Goal: Information Seeking & Learning: Learn about a topic

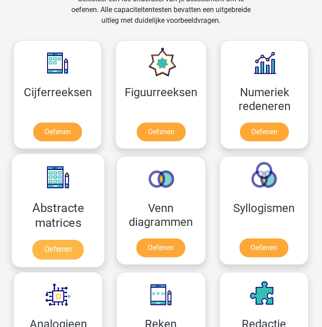
scroll to position [560, 0]
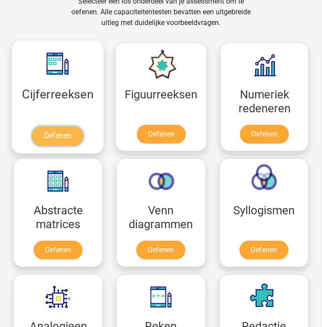
click at [55, 133] on link "Oefenen" at bounding box center [57, 136] width 51 height 20
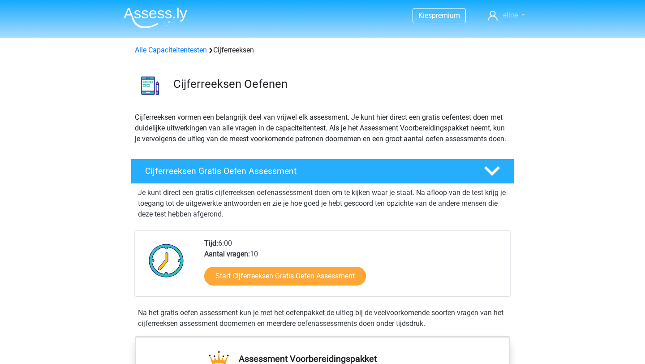
click at [321, 17] on link "eline" at bounding box center [506, 15] width 44 height 11
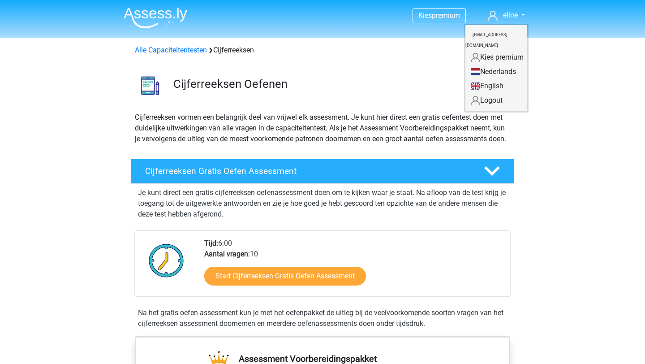
click at [321, 93] on link "Logout" at bounding box center [496, 100] width 62 height 14
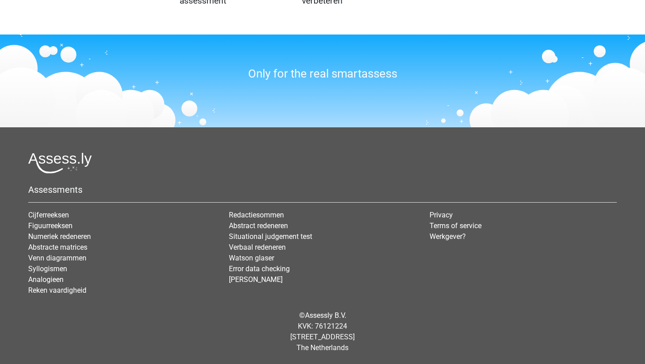
scroll to position [1053, 0]
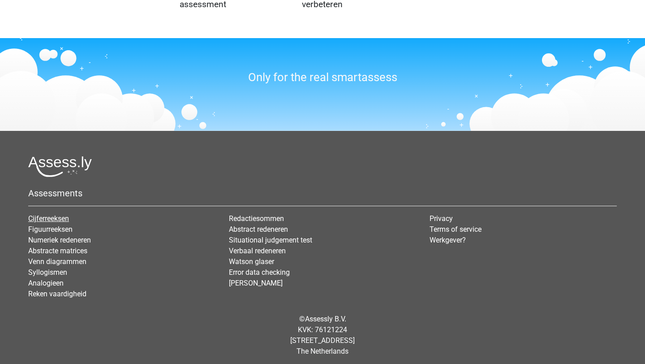
click at [34, 218] on link "Cijferreeksen" at bounding box center [48, 218] width 41 height 9
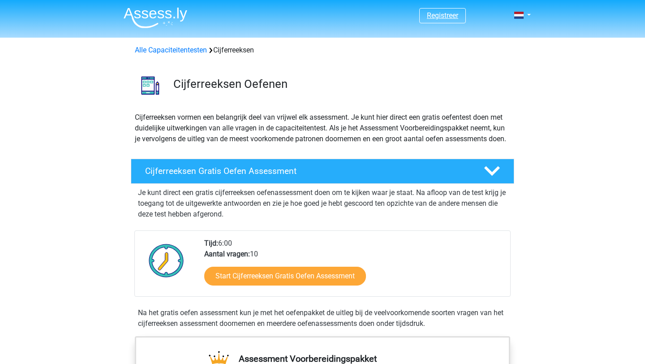
click at [438, 18] on link "Registreer" at bounding box center [442, 15] width 31 height 9
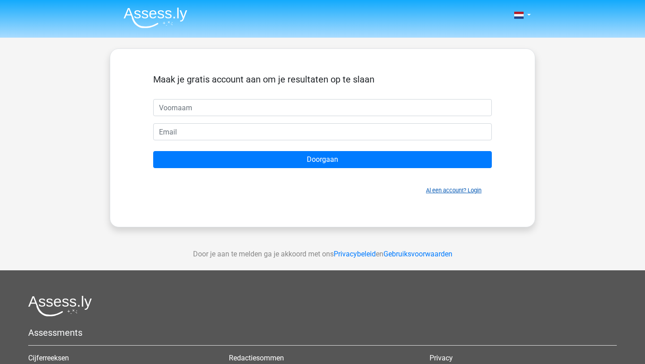
click at [462, 189] on link "Al een account? Login" at bounding box center [454, 190] width 56 height 7
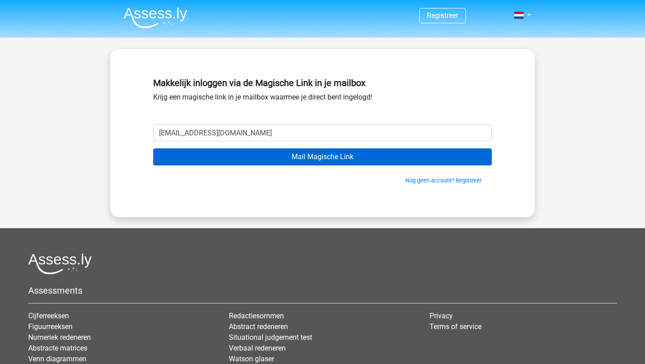
type input "[EMAIL_ADDRESS][DOMAIN_NAME]"
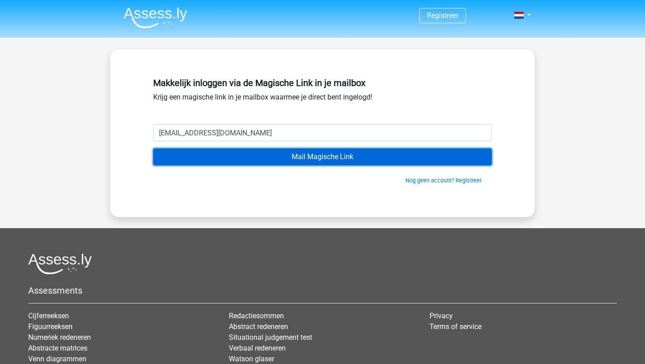
click at [245, 154] on input "Mail Magische Link" at bounding box center [322, 156] width 339 height 17
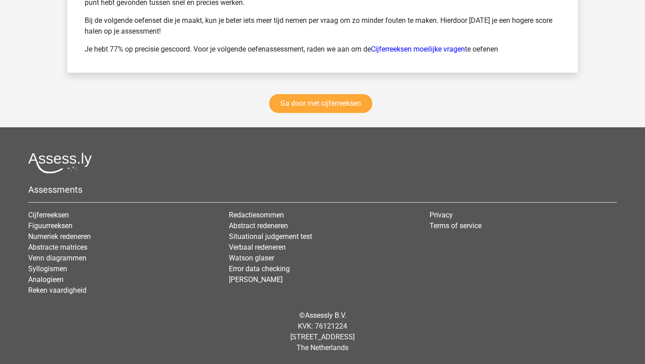
scroll to position [1344, 0]
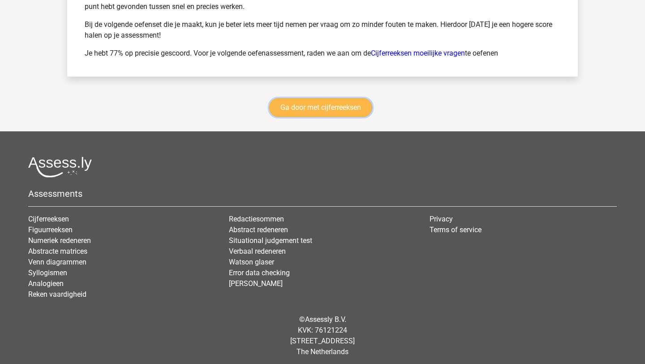
click at [332, 106] on link "Ga door met cijferreeksen" at bounding box center [320, 107] width 103 height 19
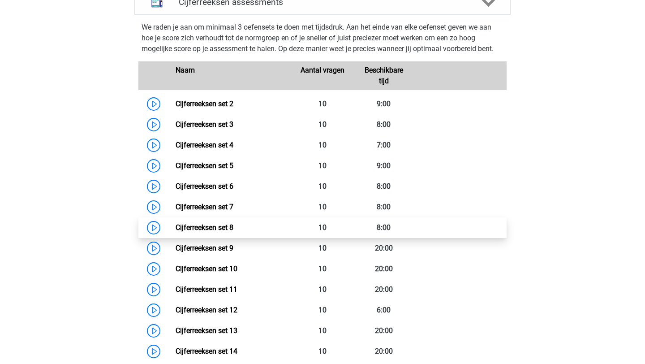
scroll to position [399, 0]
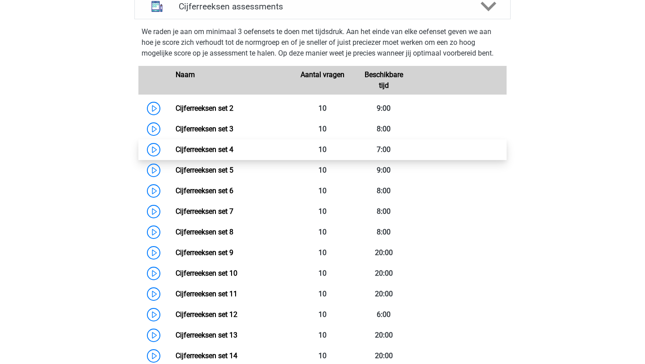
click at [176, 154] on link "Cijferreeksen set 4" at bounding box center [205, 149] width 58 height 9
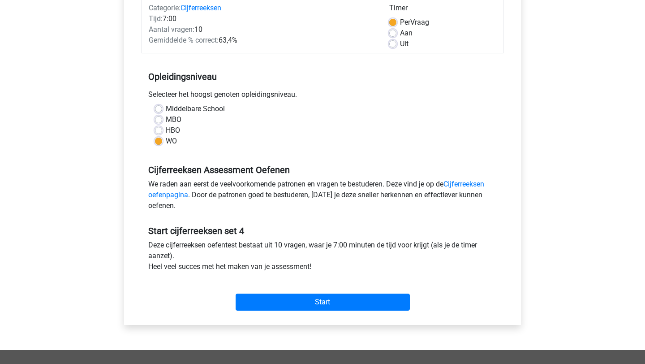
scroll to position [123, 0]
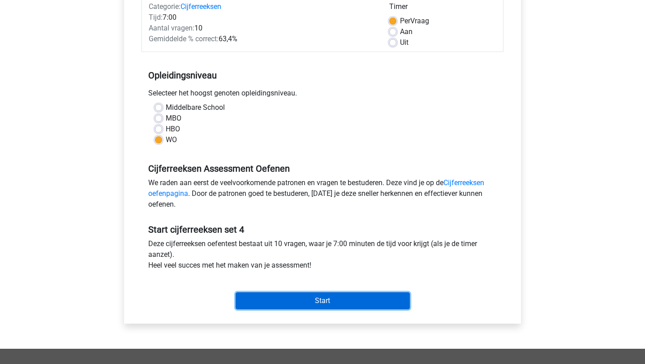
click at [286, 305] on input "Start" at bounding box center [323, 300] width 174 height 17
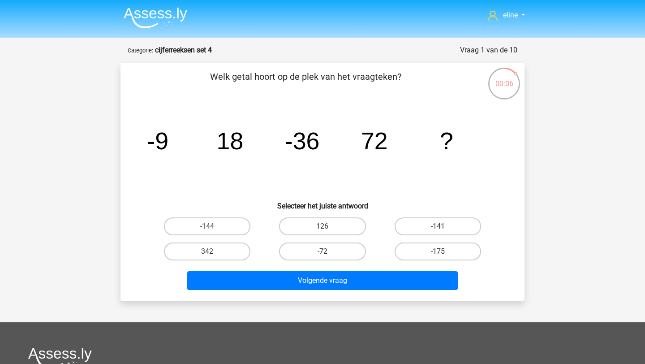
click at [220, 239] on div "342" at bounding box center [207, 251] width 115 height 25
click at [217, 219] on label "-144" at bounding box center [207, 226] width 86 height 18
click at [213, 226] on input "-144" at bounding box center [210, 229] width 6 height 6
radio input "true"
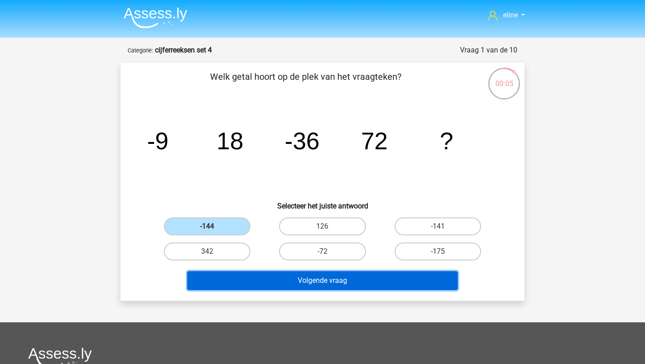
click at [236, 278] on button "Volgende vraag" at bounding box center [322, 280] width 271 height 19
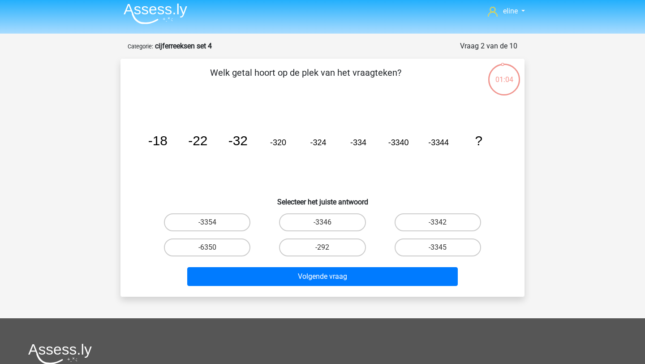
scroll to position [5, 0]
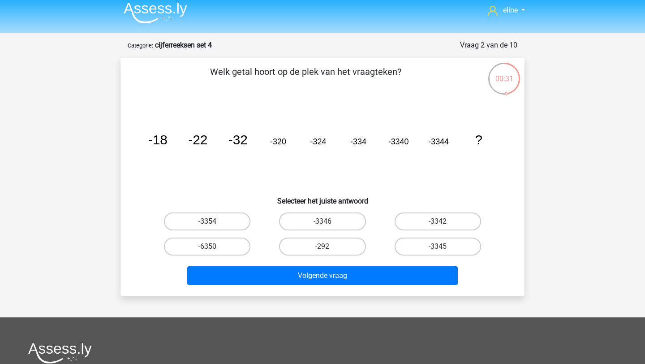
click at [221, 222] on label "-3354" at bounding box center [207, 221] width 86 height 18
click at [213, 222] on input "-3354" at bounding box center [210, 224] width 6 height 6
radio input "true"
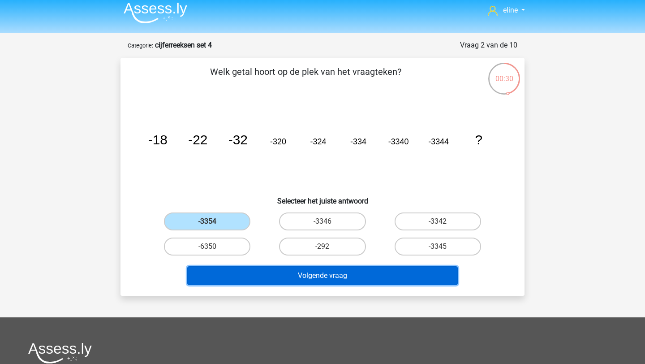
click at [248, 270] on button "Volgende vraag" at bounding box center [322, 275] width 271 height 19
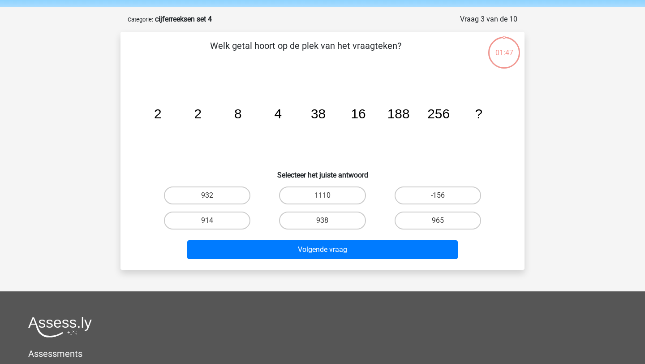
scroll to position [28, 0]
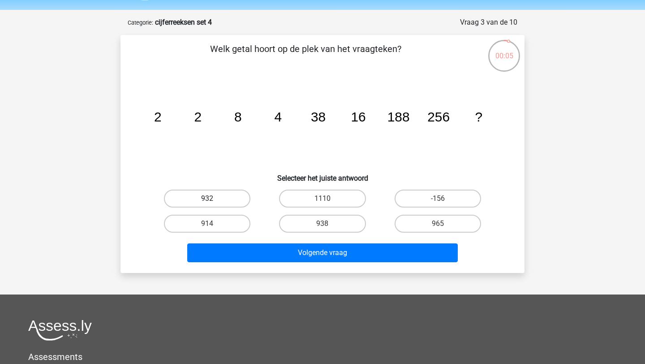
click at [217, 201] on label "932" at bounding box center [207, 198] width 86 height 18
click at [213, 201] on input "932" at bounding box center [210, 201] width 6 height 6
radio input "true"
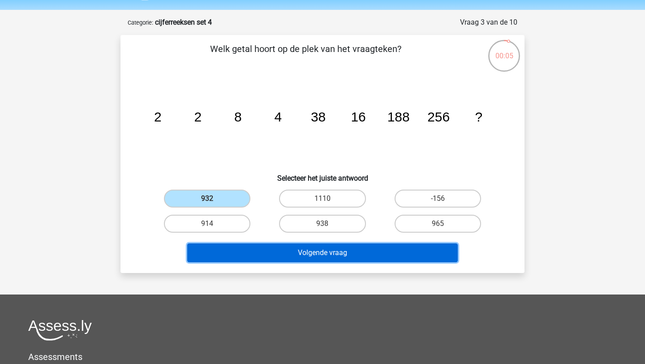
click at [236, 245] on button "Volgende vraag" at bounding box center [322, 252] width 271 height 19
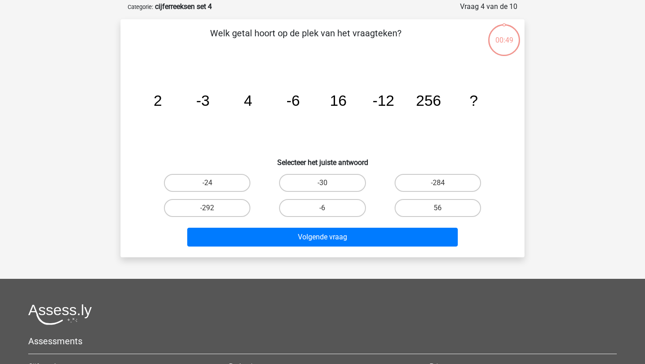
scroll to position [45, 0]
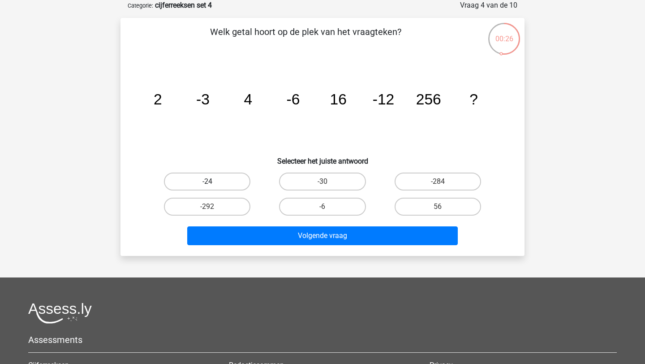
click at [236, 174] on label "-24" at bounding box center [207, 181] width 86 height 18
click at [213, 181] on input "-24" at bounding box center [210, 184] width 6 height 6
radio input "true"
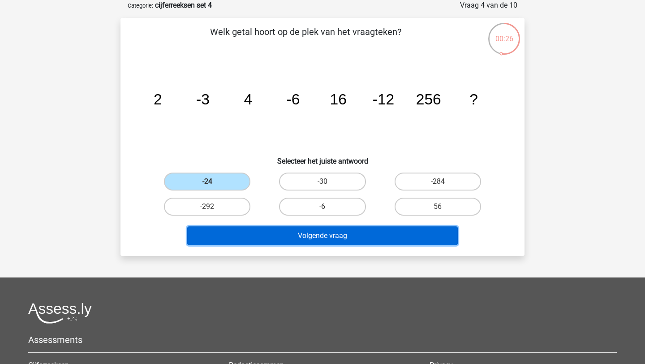
click at [283, 237] on button "Volgende vraag" at bounding box center [322, 235] width 271 height 19
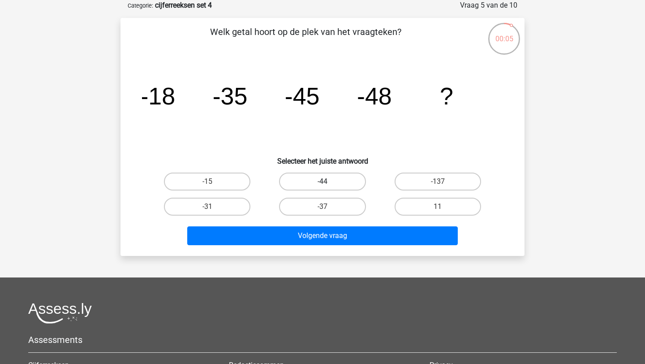
click at [320, 181] on label "-44" at bounding box center [322, 181] width 86 height 18
click at [322, 181] on input "-44" at bounding box center [325, 184] width 6 height 6
radio input "true"
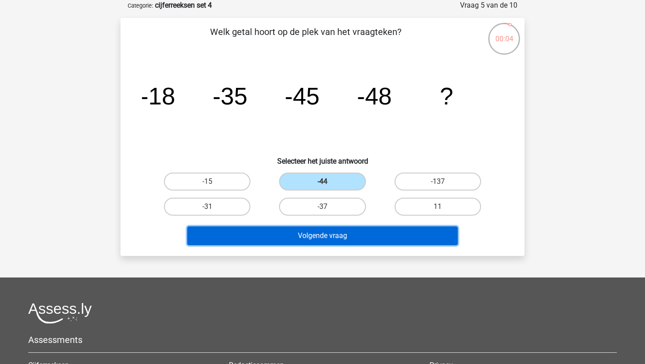
click at [320, 236] on button "Volgende vraag" at bounding box center [322, 235] width 271 height 19
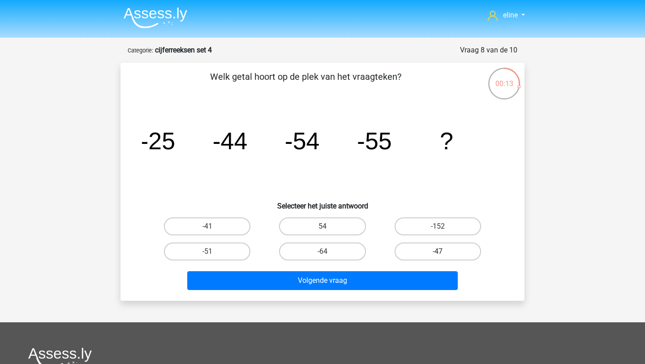
click at [422, 247] on label "-47" at bounding box center [438, 251] width 86 height 18
click at [438, 251] on input "-47" at bounding box center [441, 254] width 6 height 6
radio input "true"
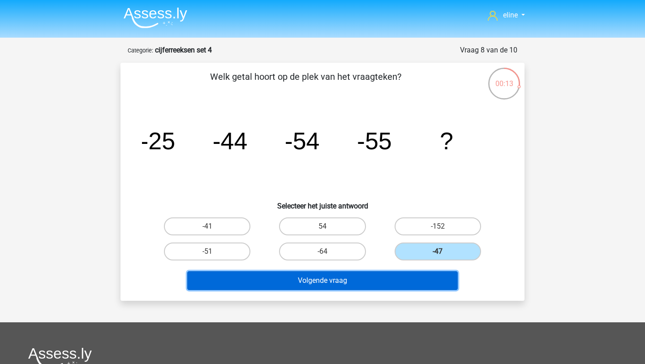
click at [374, 283] on button "Volgende vraag" at bounding box center [322, 280] width 271 height 19
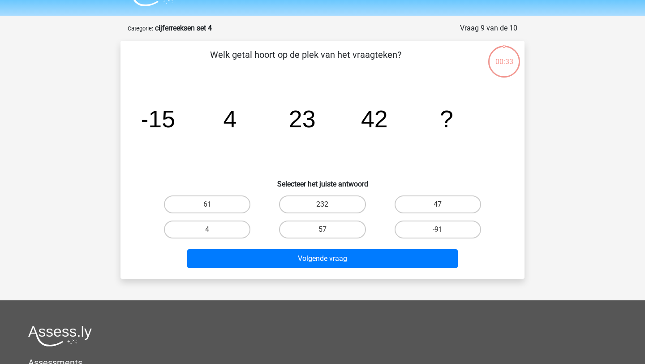
scroll to position [45, 0]
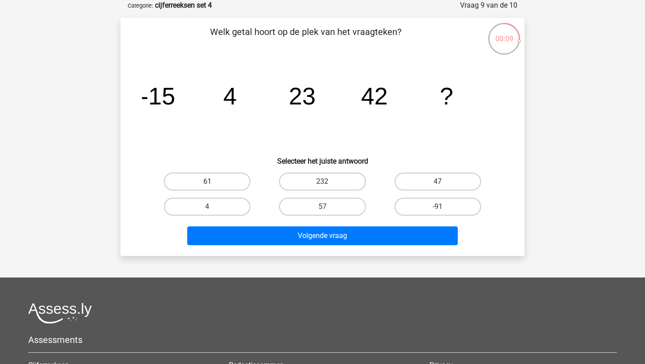
click at [222, 178] on label "61" at bounding box center [207, 181] width 86 height 18
click at [213, 181] on input "61" at bounding box center [210, 184] width 6 height 6
radio input "true"
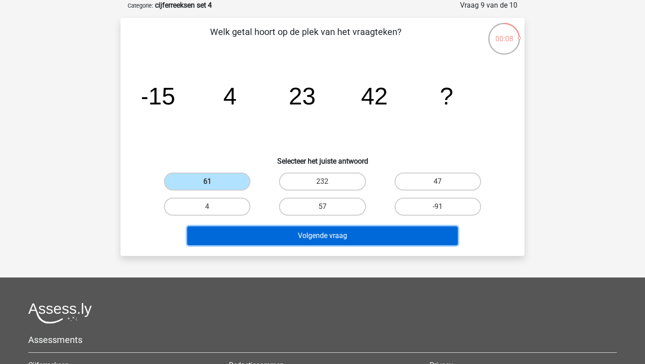
click at [279, 239] on button "Volgende vraag" at bounding box center [322, 235] width 271 height 19
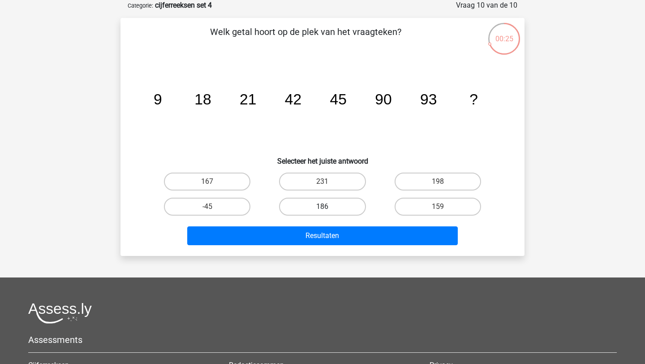
click at [334, 215] on label "186" at bounding box center [322, 207] width 86 height 18
click at [328, 212] on input "186" at bounding box center [325, 209] width 6 height 6
radio input "true"
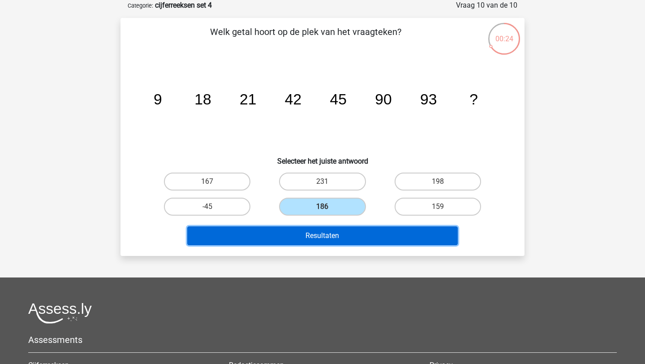
click at [316, 233] on button "Resultaten" at bounding box center [322, 235] width 271 height 19
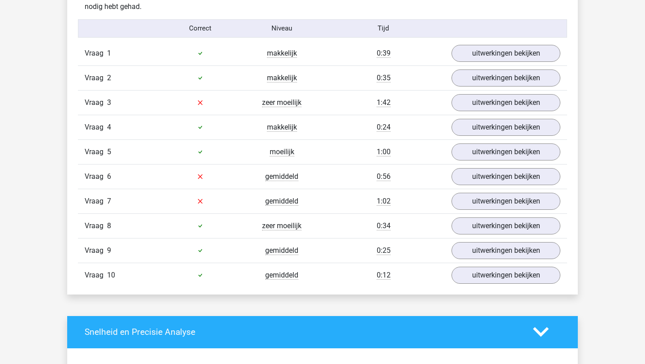
scroll to position [565, 0]
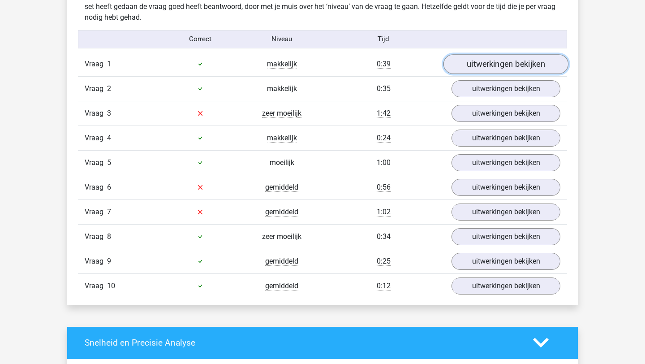
click at [485, 64] on link "uitwerkingen bekijken" at bounding box center [505, 64] width 125 height 20
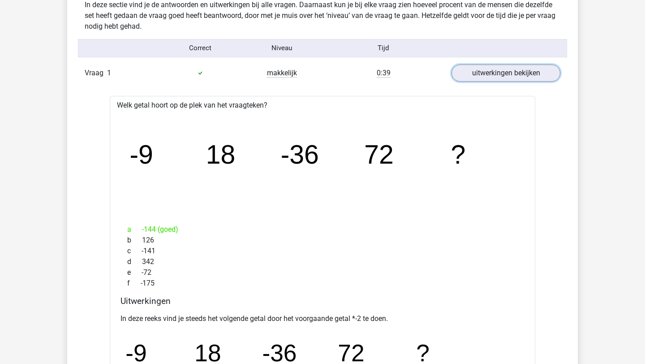
scroll to position [553, 0]
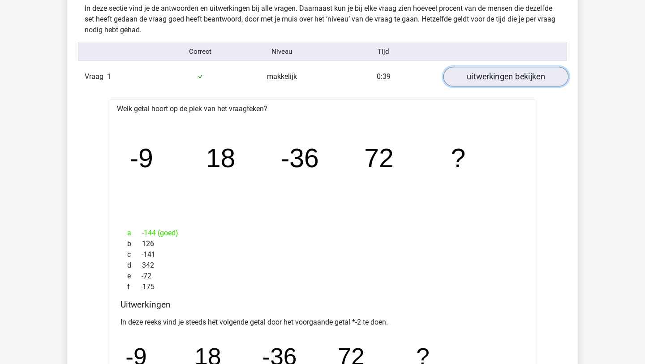
click at [486, 72] on link "uitwerkingen bekijken" at bounding box center [505, 77] width 125 height 20
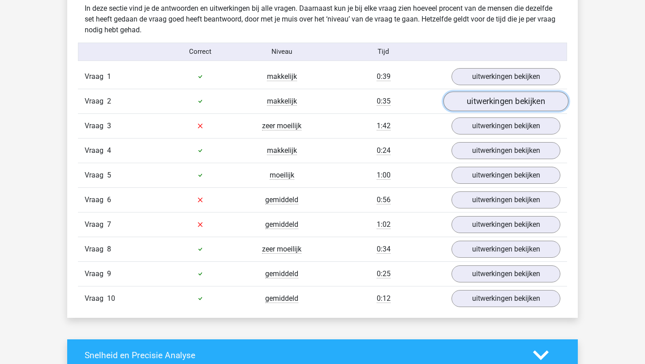
click at [488, 102] on link "uitwerkingen bekijken" at bounding box center [505, 101] width 125 height 20
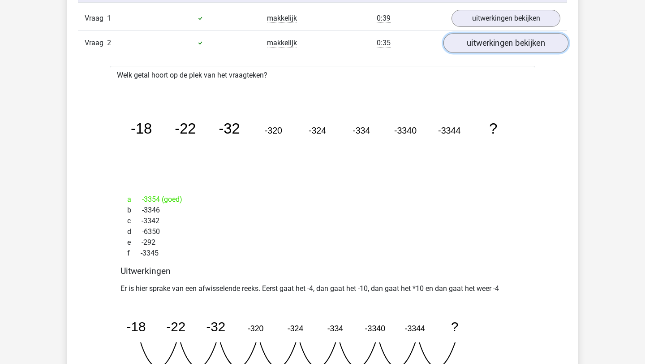
scroll to position [612, 0]
click at [511, 35] on link "uitwerkingen bekijken" at bounding box center [505, 42] width 125 height 20
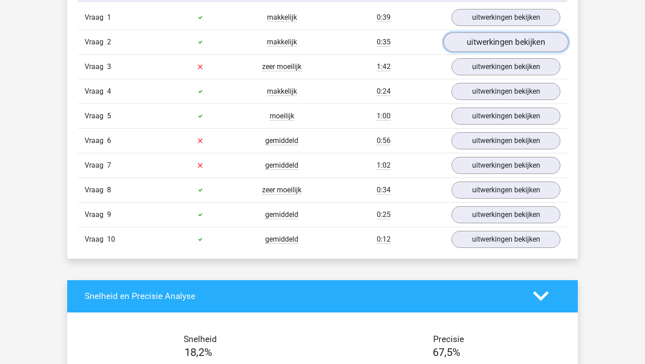
click at [503, 41] on link "uitwerkingen bekijken" at bounding box center [505, 42] width 125 height 20
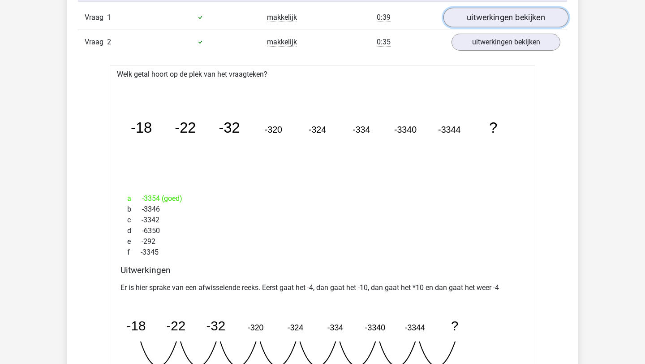
click at [496, 17] on link "uitwerkingen bekijken" at bounding box center [505, 18] width 125 height 20
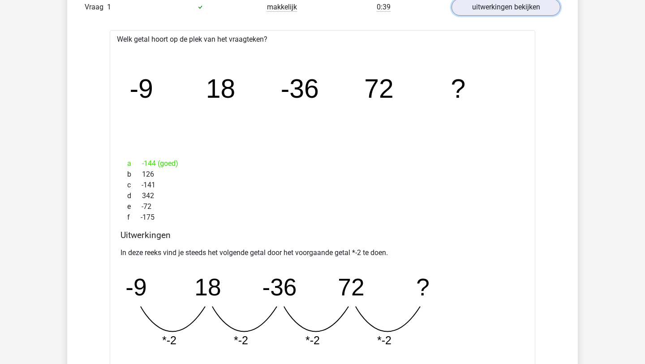
scroll to position [618, 0]
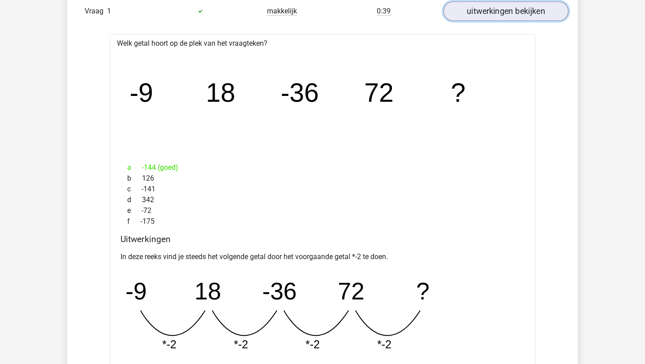
click at [480, 14] on link "uitwerkingen bekijken" at bounding box center [505, 11] width 125 height 20
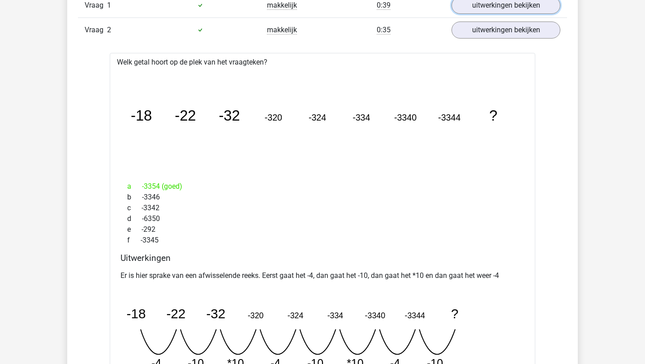
scroll to position [614, 0]
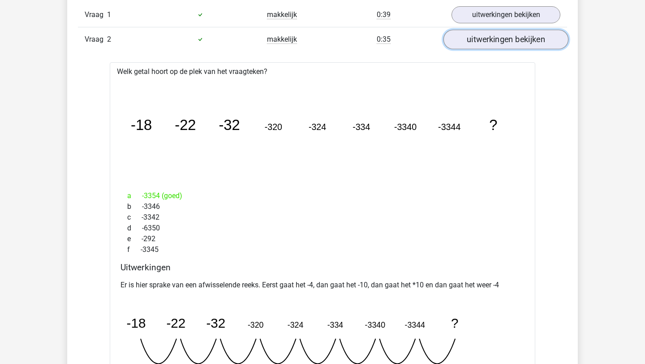
click at [493, 34] on link "uitwerkingen bekijken" at bounding box center [505, 40] width 125 height 20
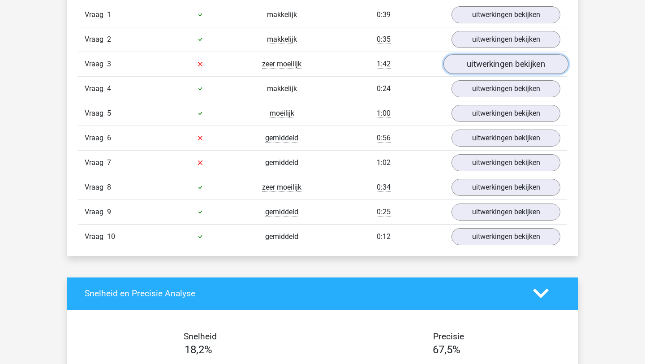
click at [487, 67] on link "uitwerkingen bekijken" at bounding box center [505, 64] width 125 height 20
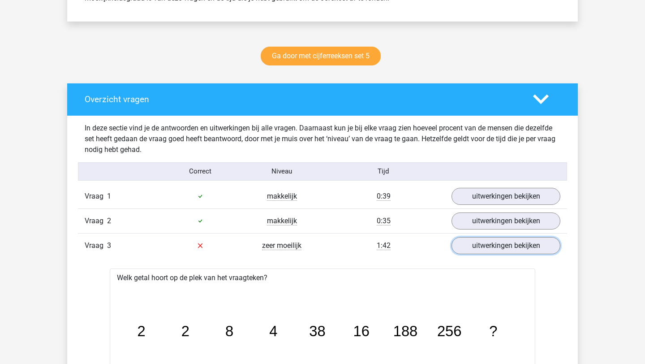
scroll to position [453, 0]
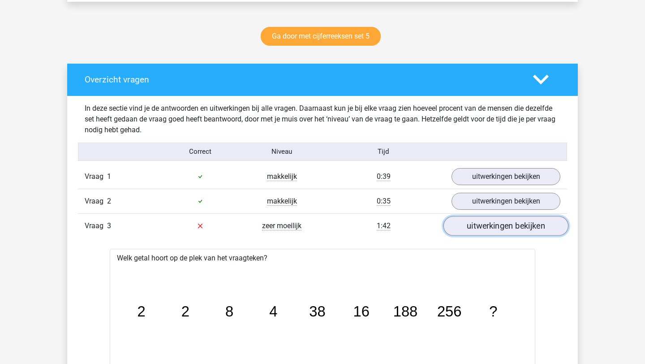
click at [483, 222] on link "uitwerkingen bekijken" at bounding box center [505, 226] width 125 height 20
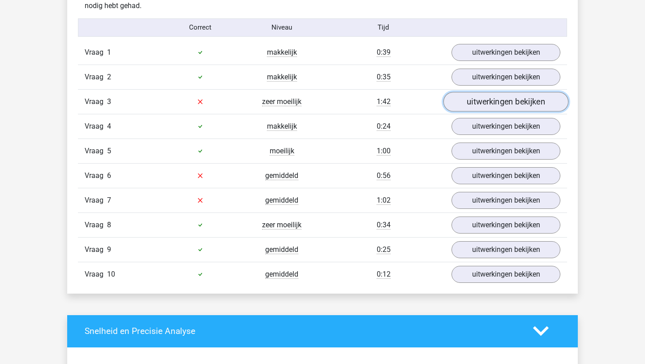
scroll to position [578, 0]
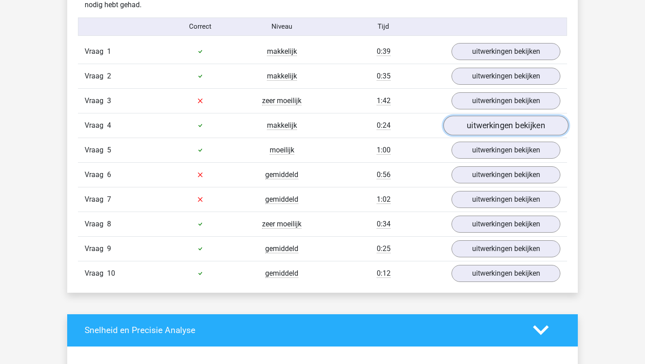
click at [481, 127] on link "uitwerkingen bekijken" at bounding box center [505, 126] width 125 height 20
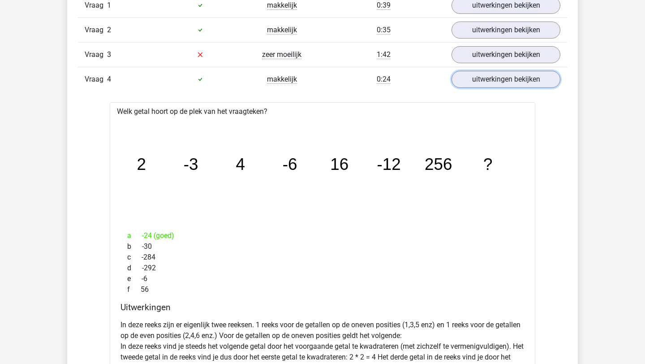
scroll to position [616, 0]
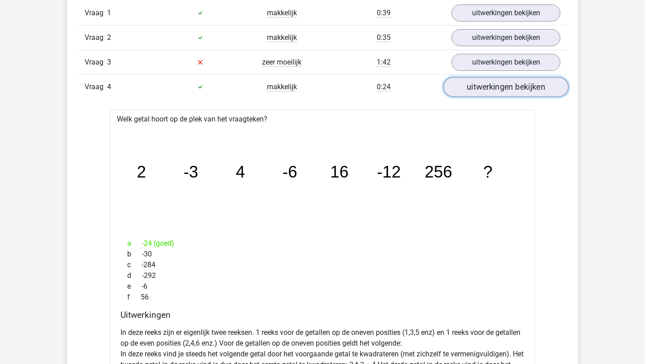
click at [510, 81] on link "uitwerkingen bekijken" at bounding box center [505, 87] width 125 height 20
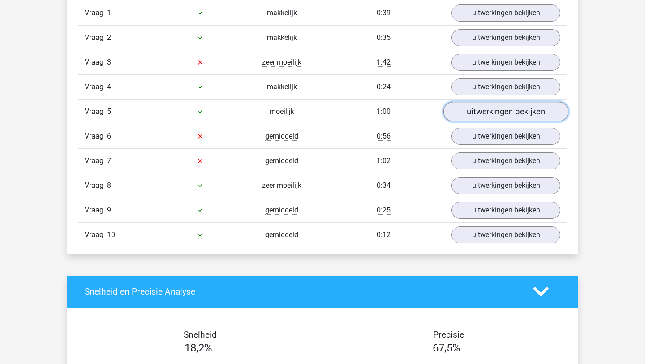
click at [503, 112] on link "uitwerkingen bekijken" at bounding box center [505, 112] width 125 height 20
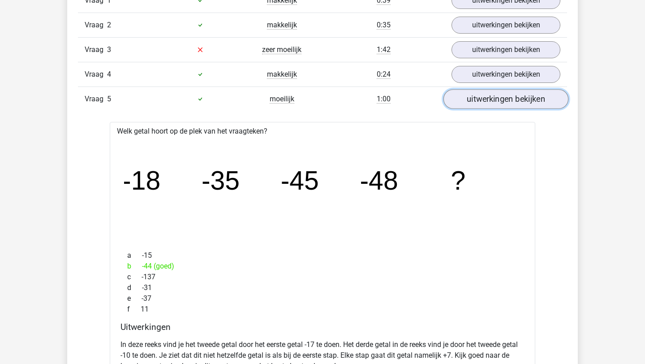
scroll to position [629, 0]
click at [503, 96] on link "uitwerkingen bekijken" at bounding box center [505, 99] width 125 height 20
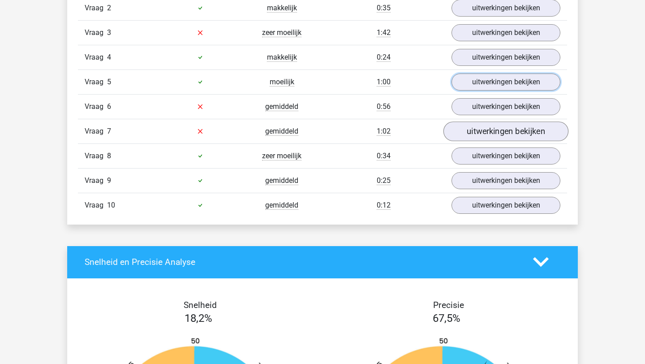
scroll to position [651, 0]
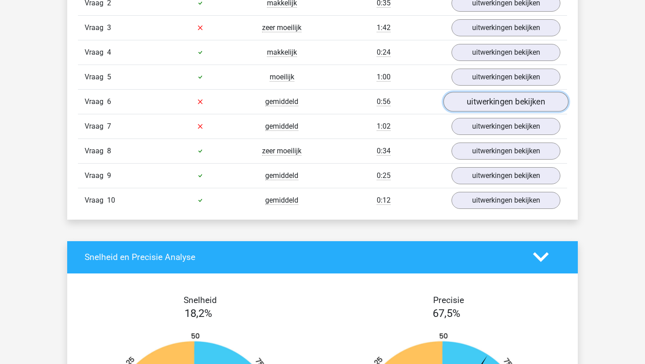
click at [469, 101] on link "uitwerkingen bekijken" at bounding box center [505, 102] width 125 height 20
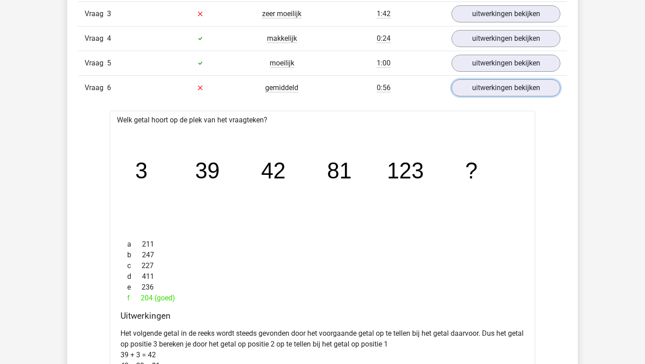
scroll to position [664, 0]
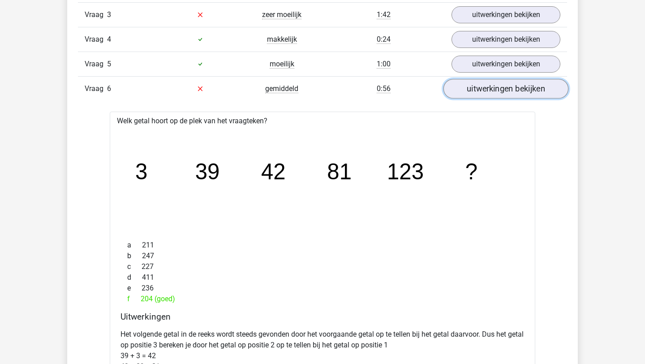
click at [474, 89] on link "uitwerkingen bekijken" at bounding box center [505, 89] width 125 height 20
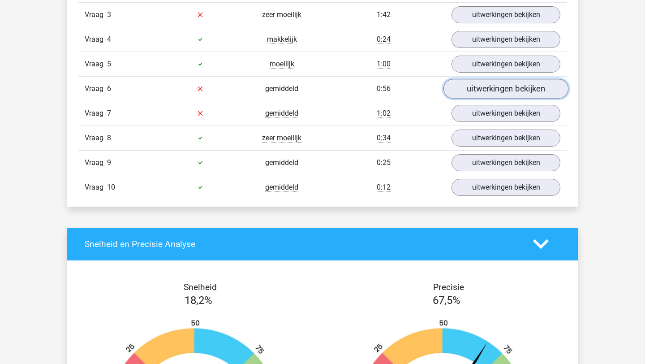
click at [474, 89] on link "uitwerkingen bekijken" at bounding box center [505, 89] width 125 height 20
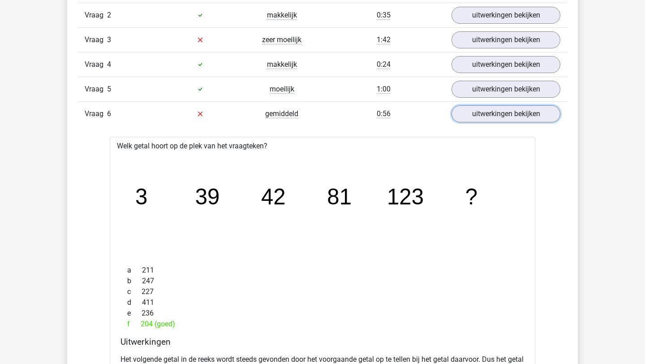
scroll to position [636, 0]
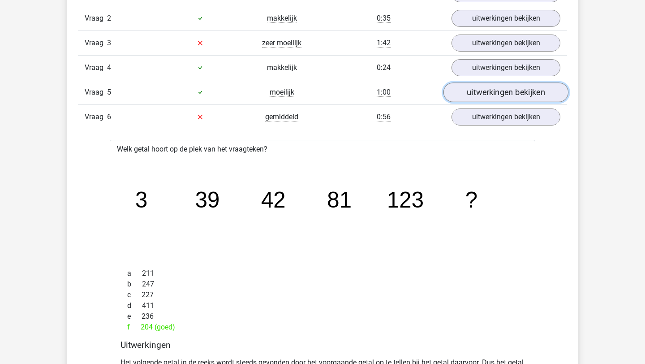
click at [462, 90] on link "uitwerkingen bekijken" at bounding box center [505, 92] width 125 height 20
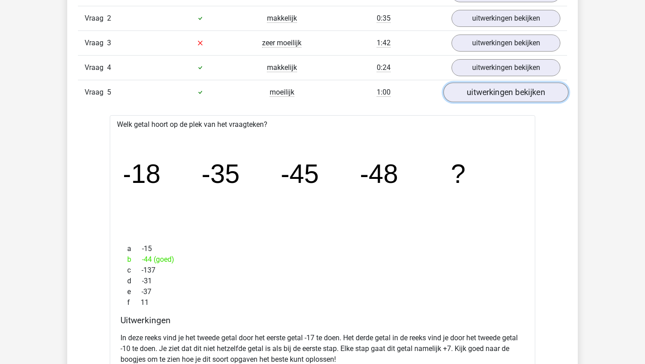
click at [463, 91] on link "uitwerkingen bekijken" at bounding box center [505, 92] width 125 height 20
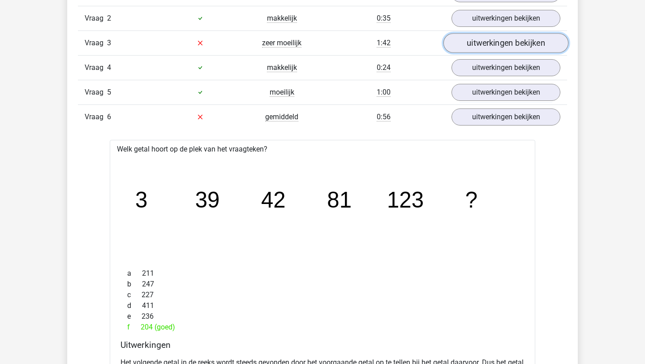
click at [464, 39] on link "uitwerkingen bekijken" at bounding box center [505, 43] width 125 height 20
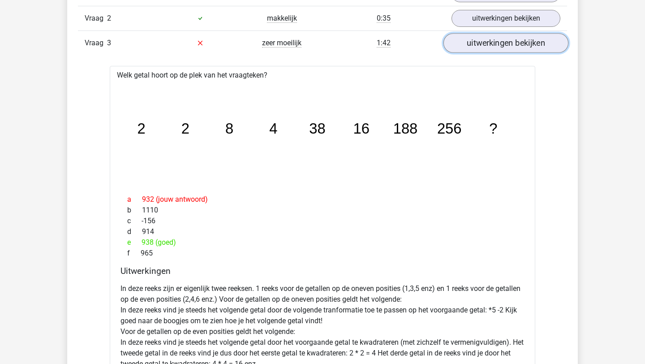
click at [464, 40] on link "uitwerkingen bekijken" at bounding box center [505, 43] width 125 height 20
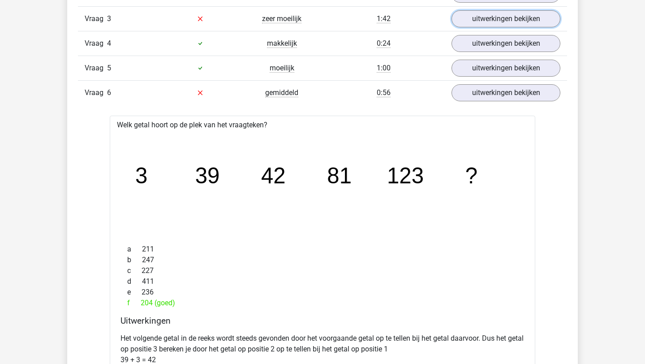
scroll to position [655, 0]
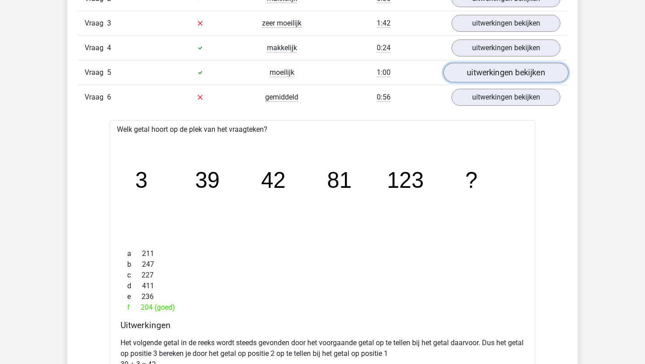
click at [477, 71] on link "uitwerkingen bekijken" at bounding box center [505, 73] width 125 height 20
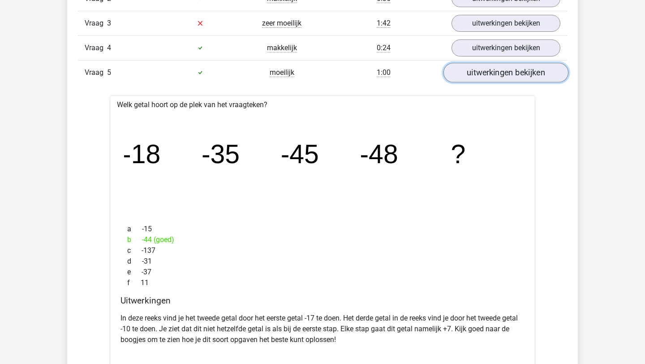
click at [477, 71] on link "uitwerkingen bekijken" at bounding box center [505, 73] width 125 height 20
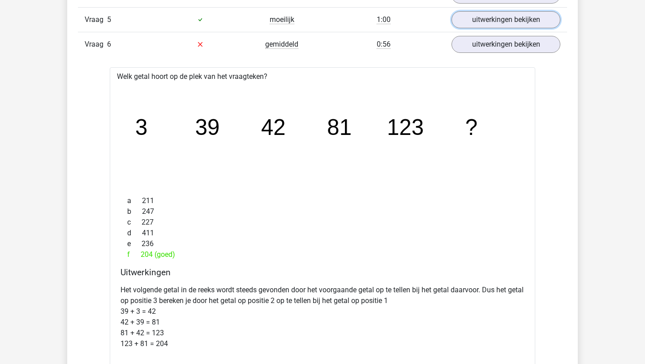
scroll to position [739, 0]
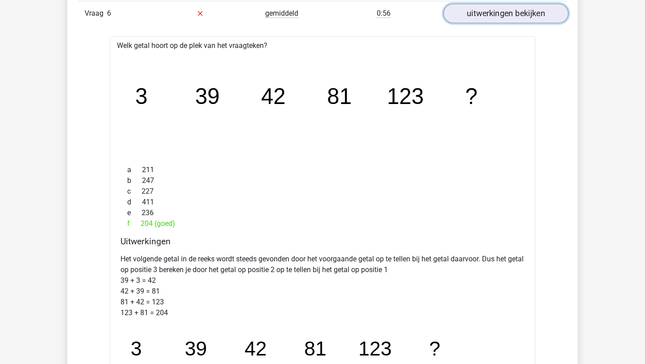
click at [479, 18] on link "uitwerkingen bekijken" at bounding box center [505, 14] width 125 height 20
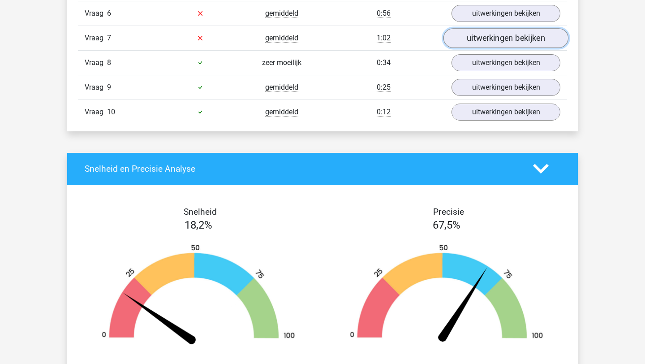
click at [475, 40] on link "uitwerkingen bekijken" at bounding box center [505, 38] width 125 height 20
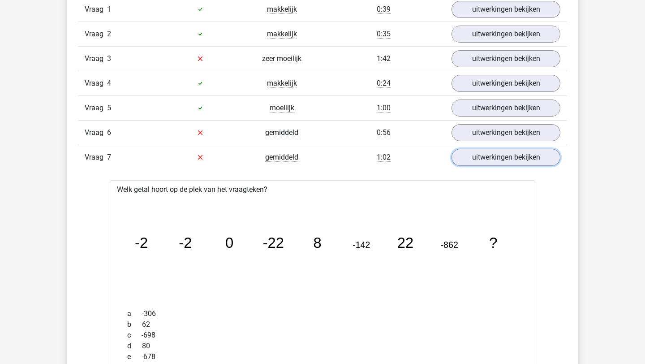
scroll to position [518, 0]
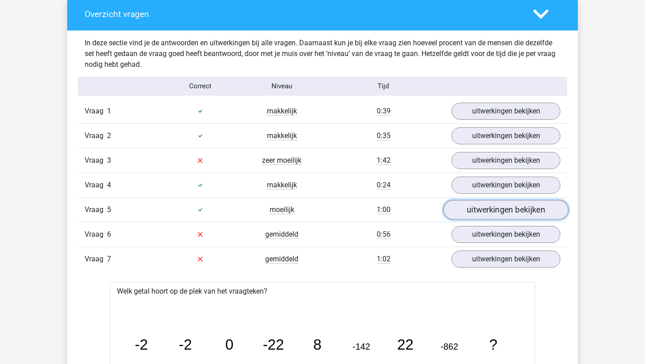
click at [493, 212] on link "uitwerkingen bekijken" at bounding box center [505, 210] width 125 height 20
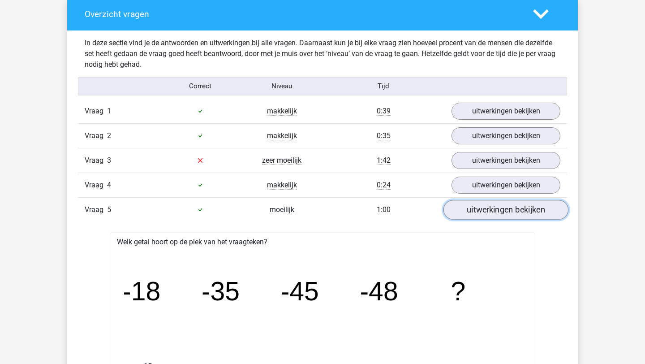
click at [492, 212] on link "uitwerkingen bekijken" at bounding box center [505, 210] width 125 height 20
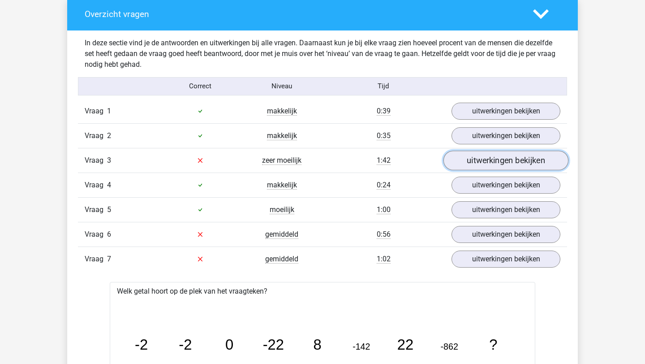
click at [483, 156] on link "uitwerkingen bekijken" at bounding box center [505, 160] width 125 height 20
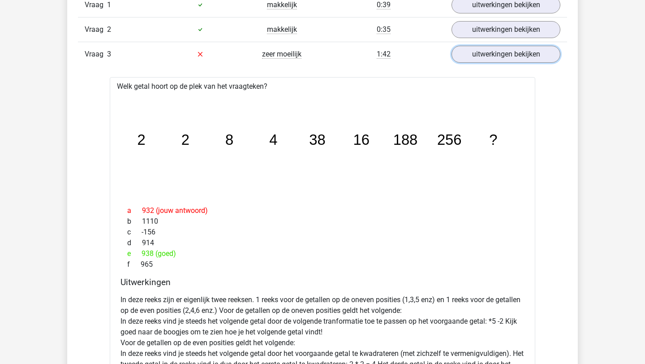
scroll to position [591, 0]
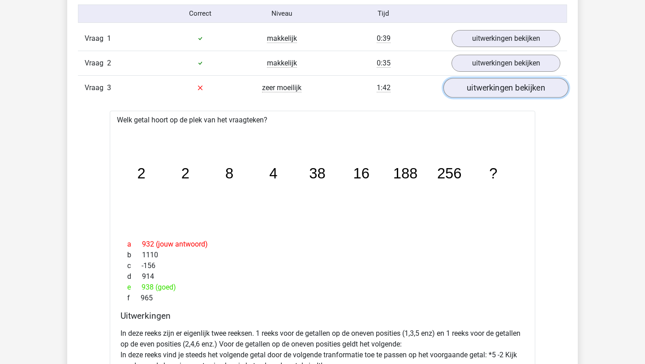
click at [464, 86] on link "uitwerkingen bekijken" at bounding box center [505, 88] width 125 height 20
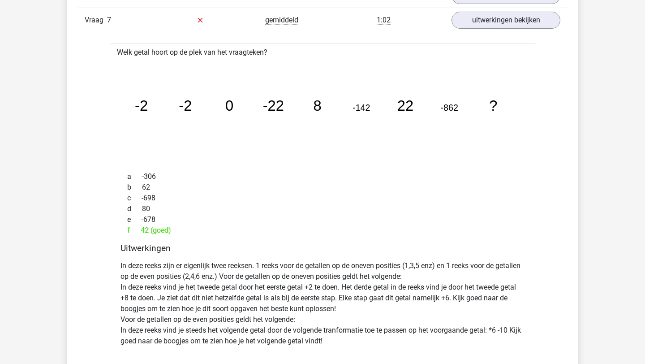
scroll to position [562, 0]
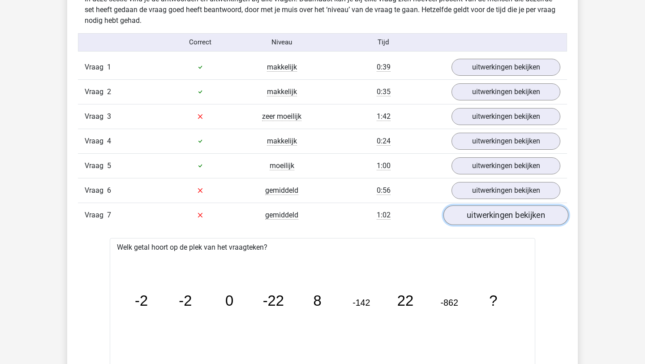
click at [513, 206] on link "uitwerkingen bekijken" at bounding box center [505, 215] width 125 height 20
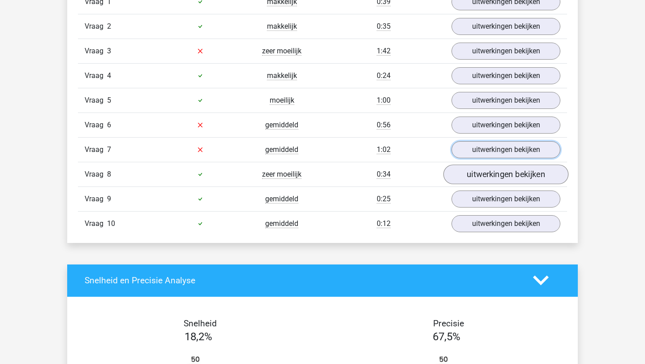
scroll to position [629, 0]
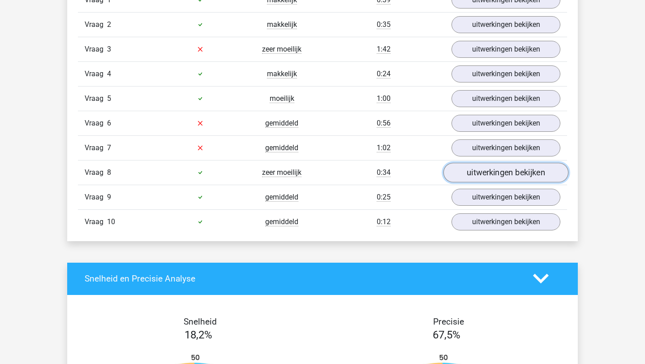
click at [474, 172] on link "uitwerkingen bekijken" at bounding box center [505, 173] width 125 height 20
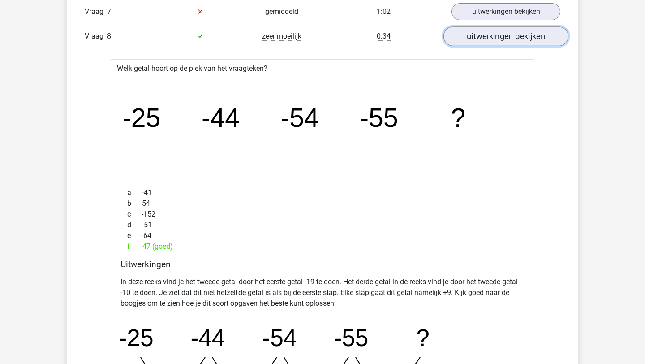
scroll to position [755, 0]
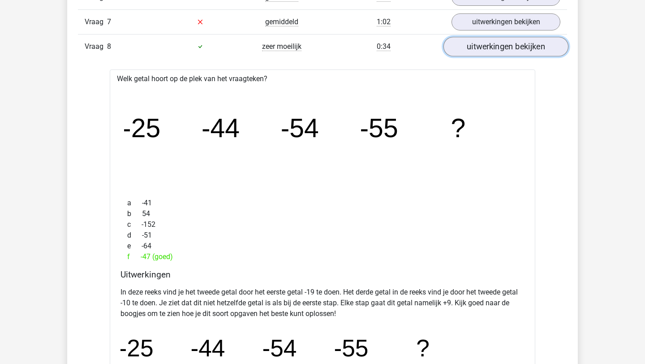
click at [497, 45] on link "uitwerkingen bekijken" at bounding box center [505, 47] width 125 height 20
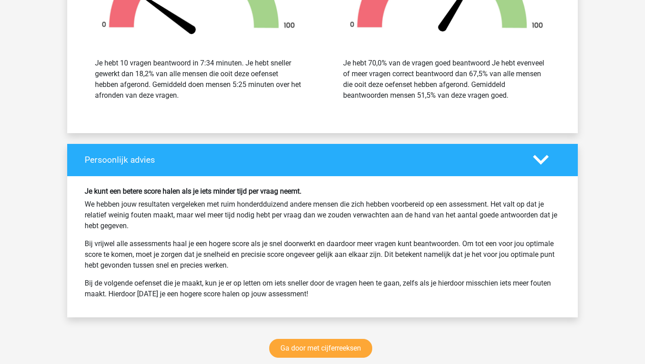
scroll to position [1092, 0]
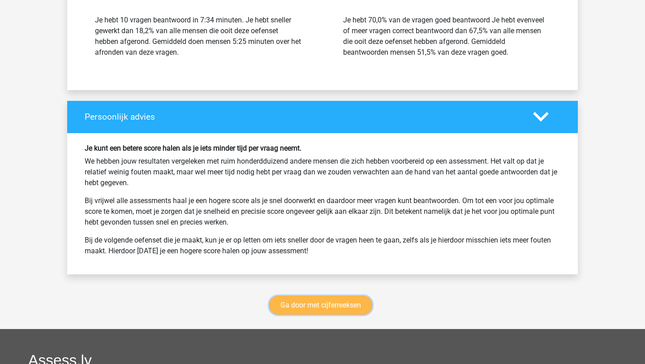
click at [334, 297] on link "Ga door met cijferreeksen" at bounding box center [320, 305] width 103 height 19
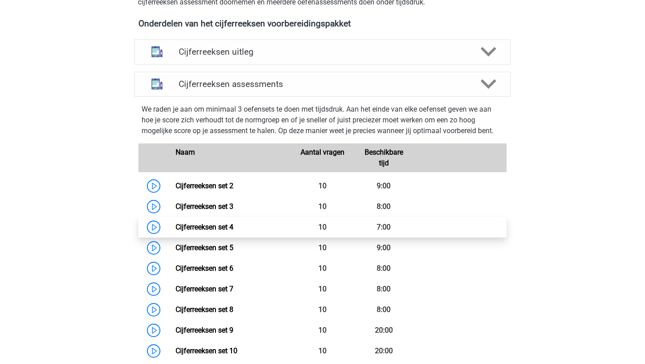
scroll to position [385, 0]
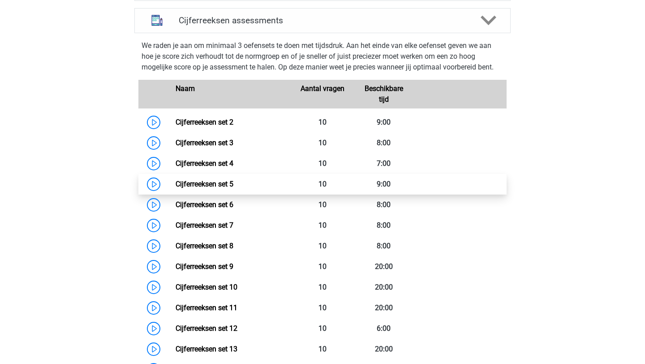
click at [176, 188] on link "Cijferreeksen set 5" at bounding box center [205, 184] width 58 height 9
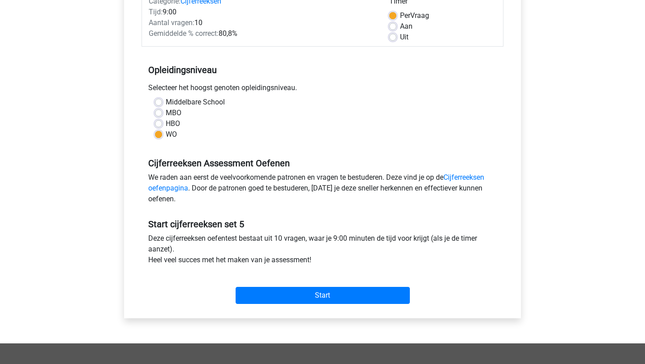
scroll to position [140, 0]
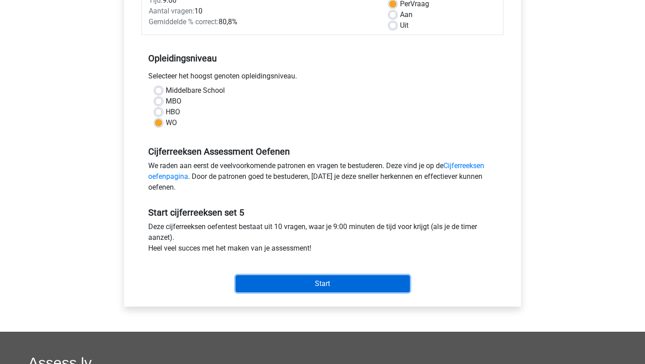
click at [290, 283] on input "Start" at bounding box center [323, 283] width 174 height 17
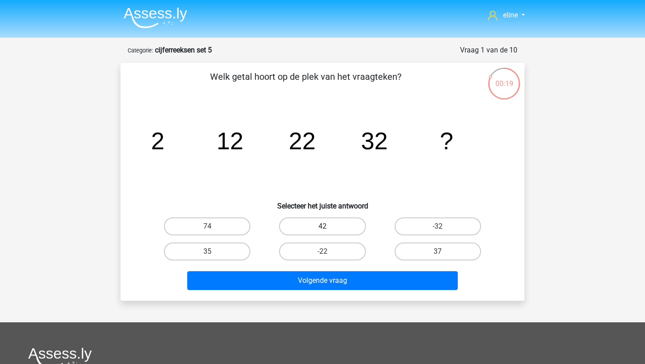
click at [343, 225] on label "42" at bounding box center [322, 226] width 86 height 18
click at [328, 226] on input "42" at bounding box center [325, 229] width 6 height 6
radio input "true"
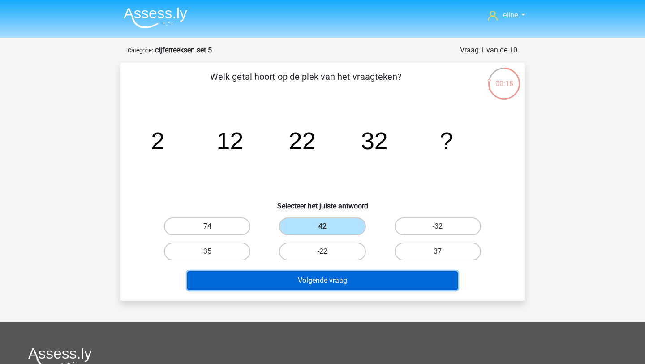
click at [335, 284] on button "Volgende vraag" at bounding box center [322, 280] width 271 height 19
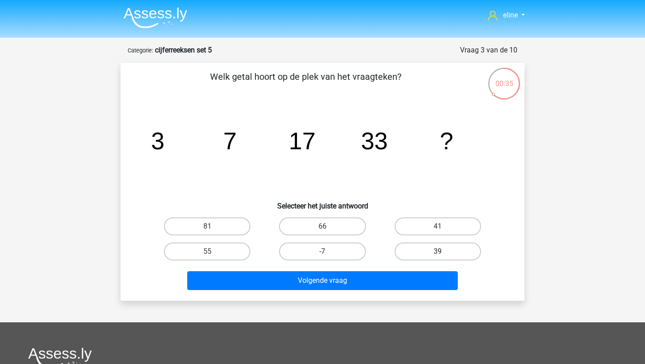
click at [473, 242] on label "39" at bounding box center [438, 251] width 86 height 18
click at [443, 251] on input "39" at bounding box center [441, 254] width 6 height 6
radio input "true"
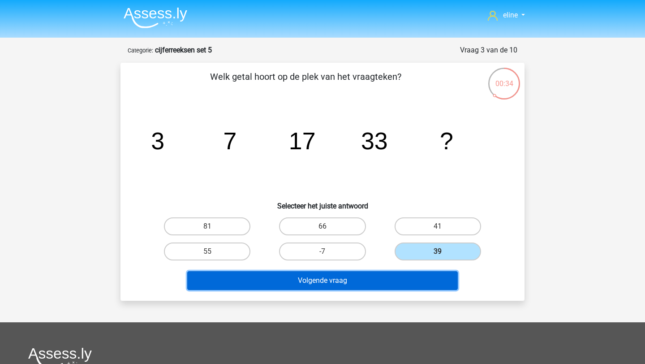
click at [437, 280] on button "Volgende vraag" at bounding box center [322, 280] width 271 height 19
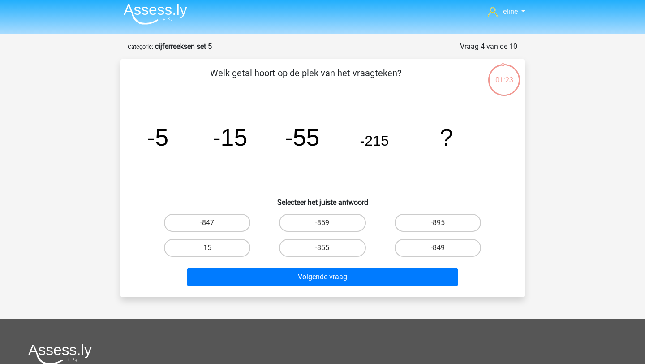
scroll to position [1, 0]
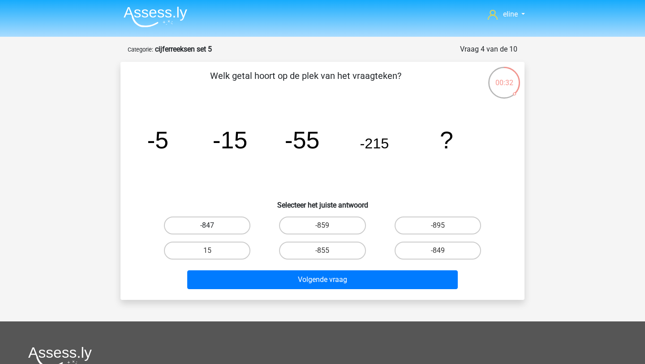
click at [221, 225] on label "-847" at bounding box center [207, 225] width 86 height 18
click at [213, 225] on input "-847" at bounding box center [210, 228] width 6 height 6
radio input "true"
click at [225, 223] on label "-847" at bounding box center [207, 225] width 86 height 18
click at [213, 225] on input "-847" at bounding box center [210, 228] width 6 height 6
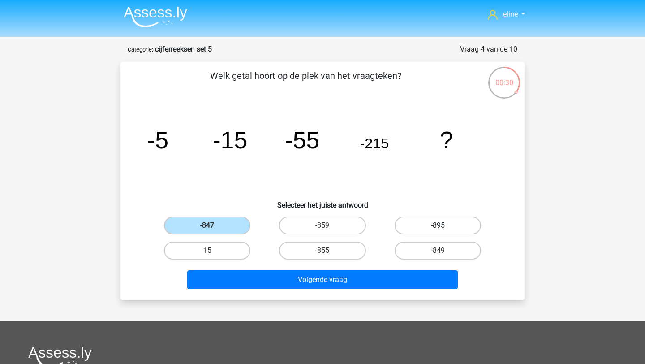
click at [433, 223] on label "-895" at bounding box center [438, 225] width 86 height 18
click at [438, 225] on input "-895" at bounding box center [441, 228] width 6 height 6
radio input "true"
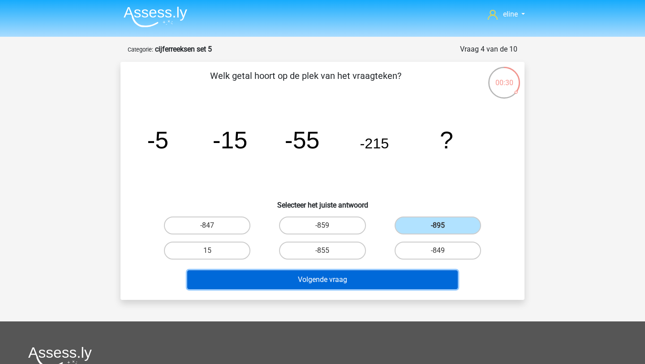
click at [370, 273] on button "Volgende vraag" at bounding box center [322, 279] width 271 height 19
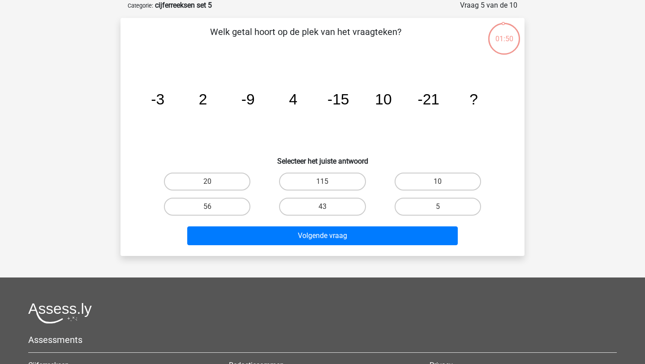
scroll to position [6, 0]
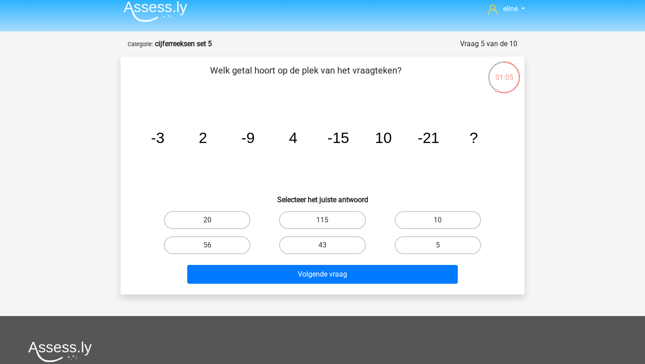
click at [207, 219] on label "20" at bounding box center [207, 220] width 86 height 18
click at [207, 220] on input "20" at bounding box center [210, 223] width 6 height 6
radio input "true"
click at [268, 285] on div "Volgende vraag" at bounding box center [323, 276] width 346 height 22
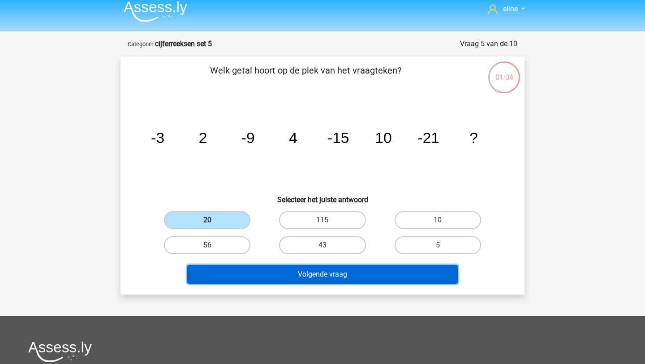
click at [292, 272] on button "Volgende vraag" at bounding box center [322, 274] width 271 height 19
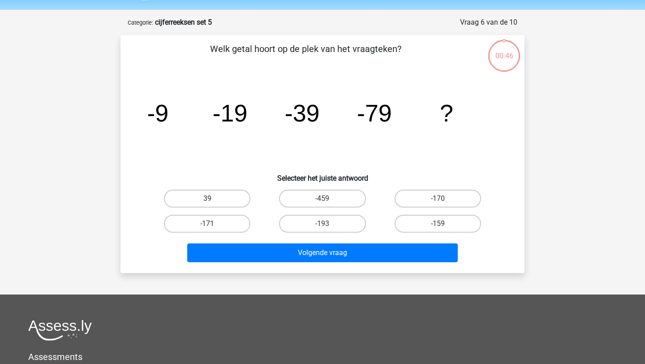
scroll to position [45, 0]
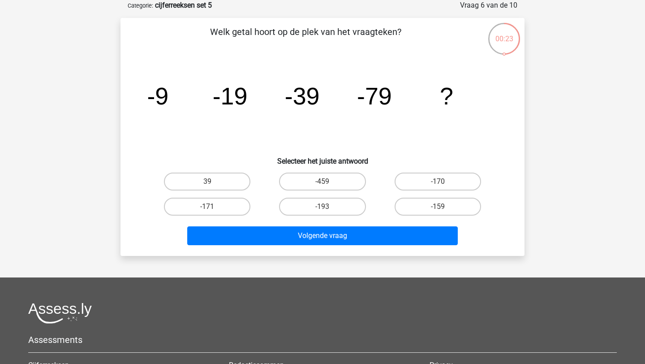
click at [432, 197] on div "-159" at bounding box center [437, 206] width 115 height 25
click at [432, 204] on label "-159" at bounding box center [438, 207] width 86 height 18
click at [438, 206] on input "-159" at bounding box center [441, 209] width 6 height 6
radio input "true"
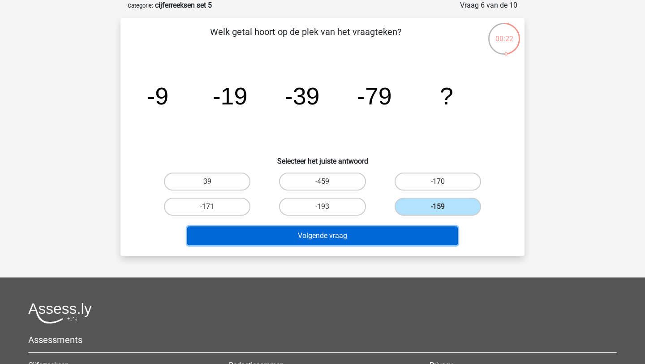
click at [422, 234] on button "Volgende vraag" at bounding box center [322, 235] width 271 height 19
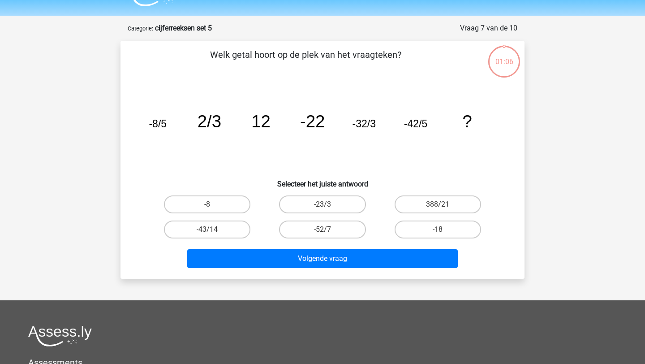
scroll to position [17, 0]
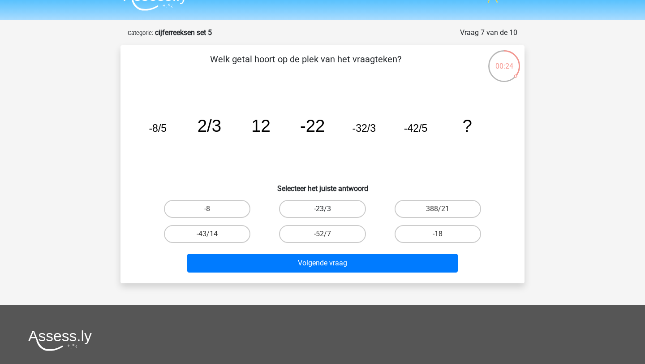
click at [328, 203] on label "-23/3" at bounding box center [322, 209] width 86 height 18
click at [328, 209] on input "-23/3" at bounding box center [325, 212] width 6 height 6
radio input "true"
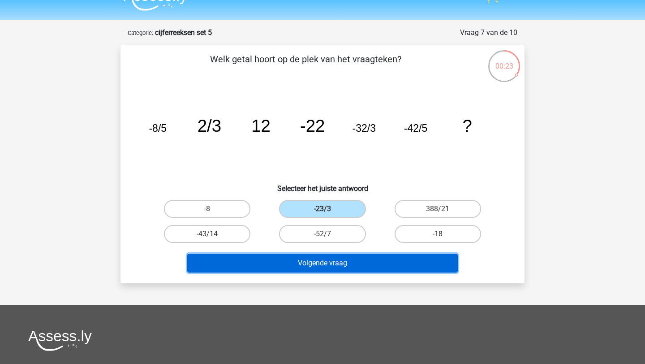
click at [326, 268] on button "Volgende vraag" at bounding box center [322, 262] width 271 height 19
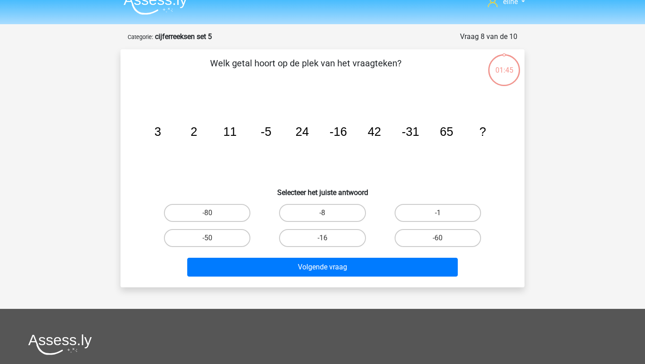
scroll to position [0, 0]
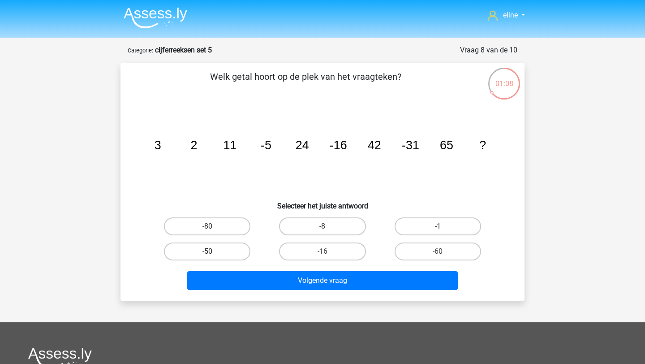
click at [229, 249] on label "-50" at bounding box center [207, 251] width 86 height 18
click at [213, 251] on input "-50" at bounding box center [210, 254] width 6 height 6
radio input "true"
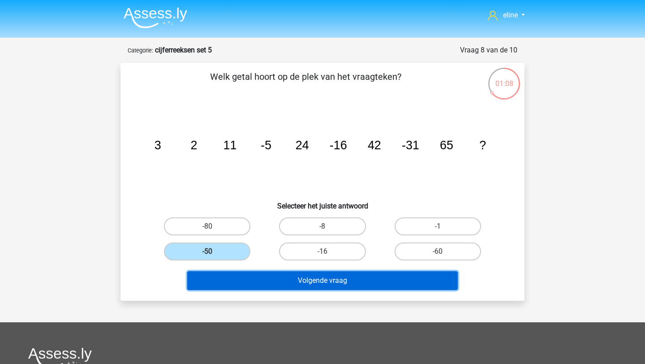
click at [267, 287] on button "Volgende vraag" at bounding box center [322, 280] width 271 height 19
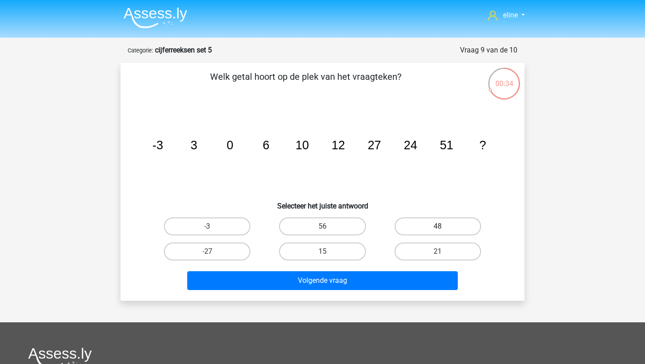
click at [452, 222] on label "48" at bounding box center [438, 226] width 86 height 18
click at [443, 226] on input "48" at bounding box center [441, 229] width 6 height 6
radio input "true"
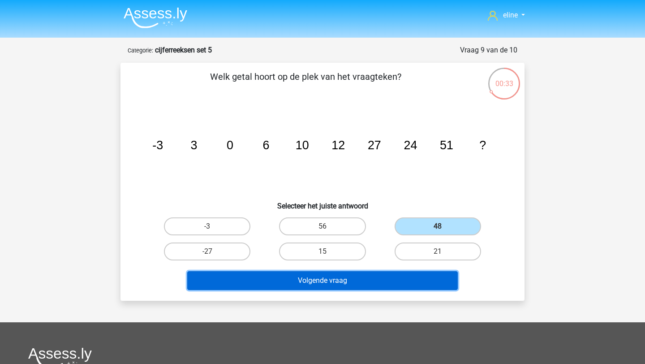
click at [414, 275] on button "Volgende vraag" at bounding box center [322, 280] width 271 height 19
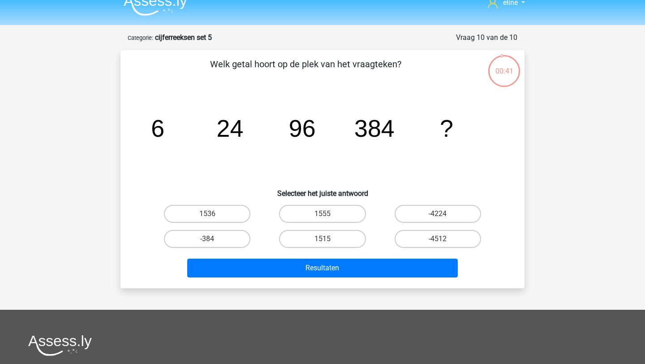
scroll to position [1, 0]
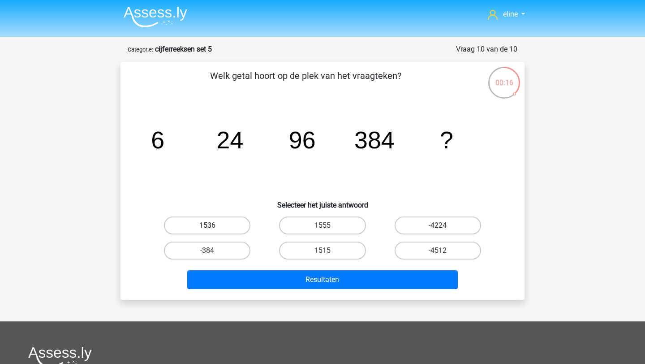
click at [204, 219] on label "1536" at bounding box center [207, 225] width 86 height 18
click at [207, 225] on input "1536" at bounding box center [210, 228] width 6 height 6
radio input "true"
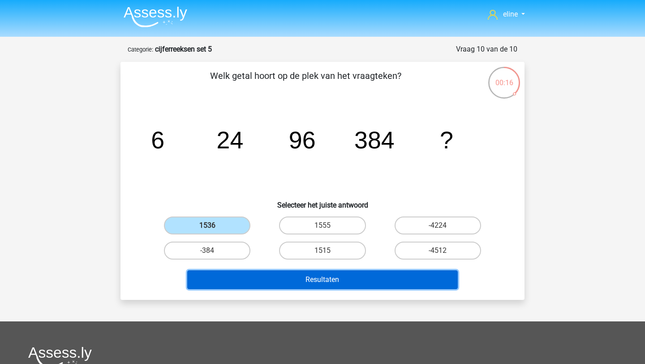
click at [228, 282] on button "Resultaten" at bounding box center [322, 279] width 271 height 19
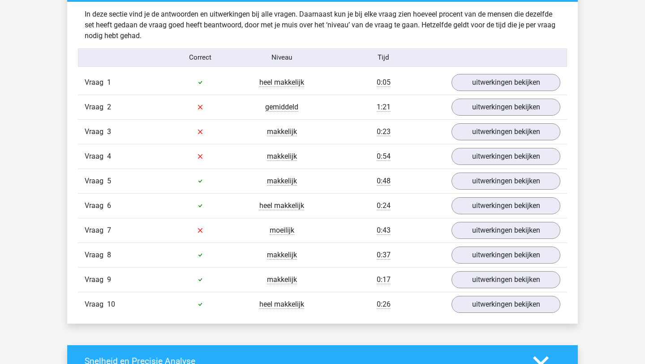
scroll to position [539, 0]
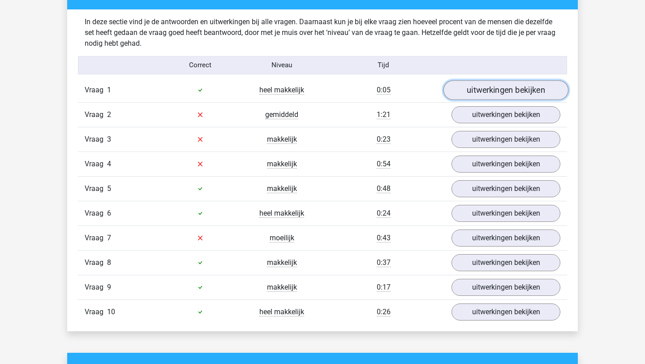
click at [501, 92] on link "uitwerkingen bekijken" at bounding box center [505, 90] width 125 height 20
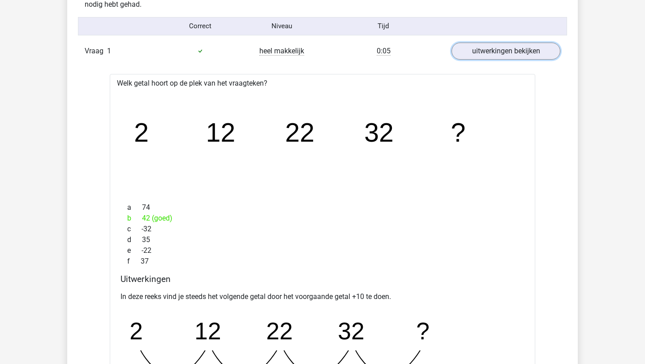
scroll to position [548, 0]
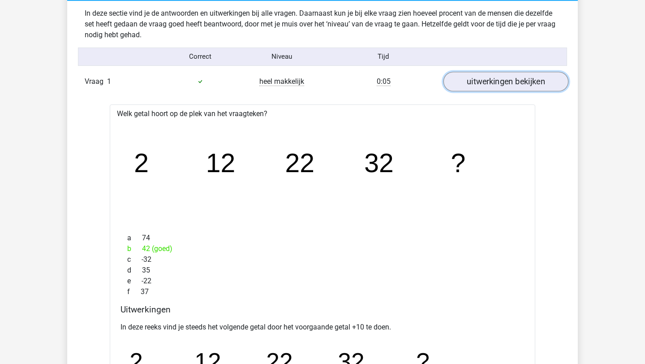
click at [507, 78] on link "uitwerkingen bekijken" at bounding box center [505, 82] width 125 height 20
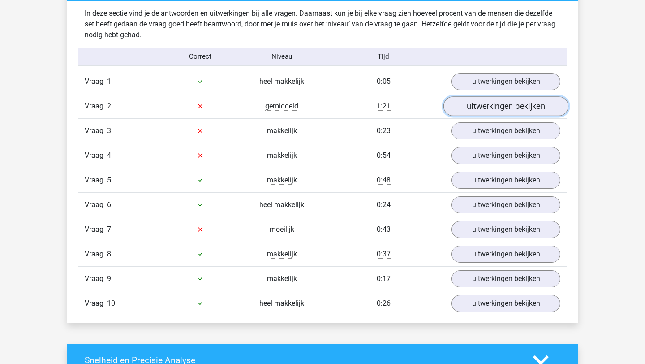
click at [488, 111] on link "uitwerkingen bekijken" at bounding box center [505, 106] width 125 height 20
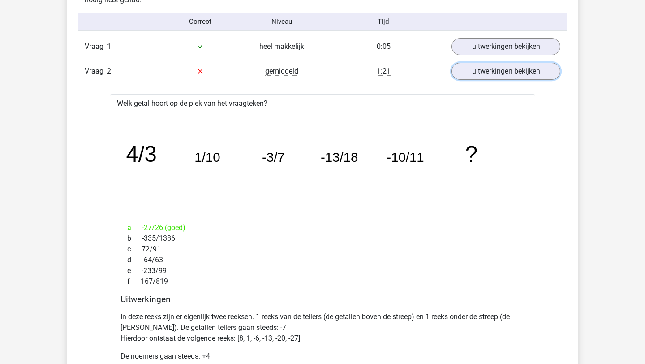
scroll to position [583, 0]
click at [481, 57] on div "Vraag 1 heel makkelijk 0:05 uitwerkingen bekijken" at bounding box center [322, 46] width 489 height 24
click at [482, 66] on link "uitwerkingen bekijken" at bounding box center [505, 71] width 125 height 20
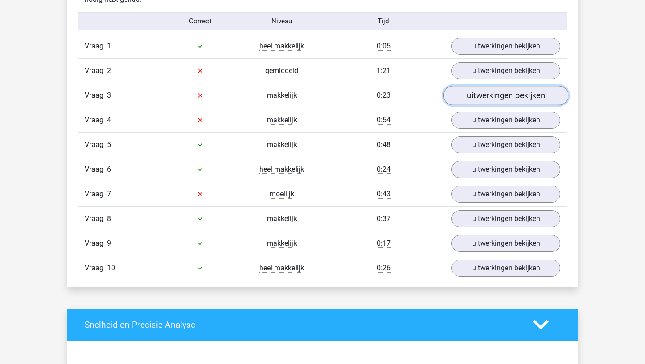
click at [465, 103] on link "uitwerkingen bekijken" at bounding box center [505, 96] width 125 height 20
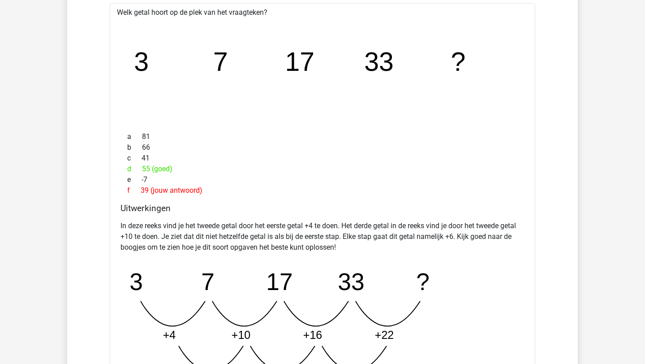
scroll to position [630, 0]
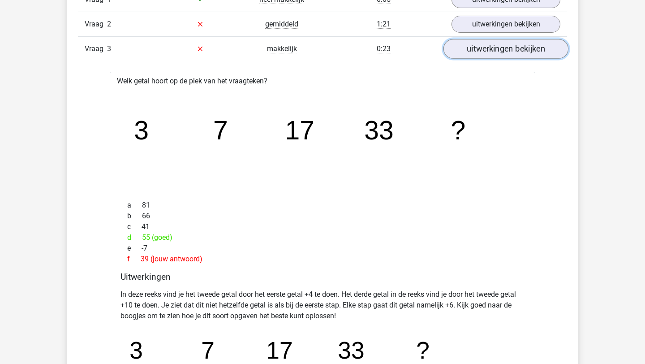
click at [507, 43] on link "uitwerkingen bekijken" at bounding box center [505, 49] width 125 height 20
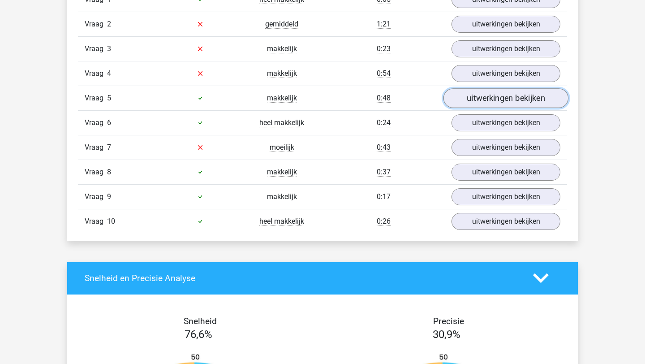
click at [482, 88] on link "uitwerkingen bekijken" at bounding box center [505, 98] width 125 height 20
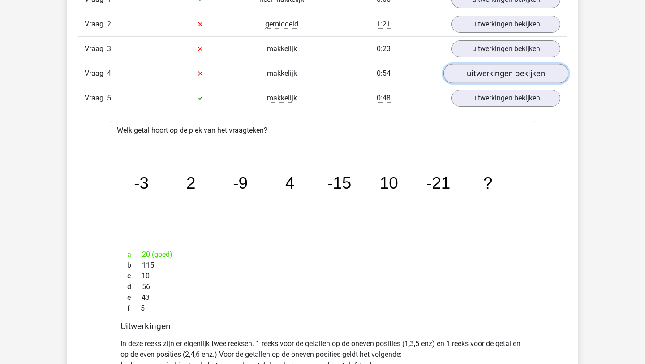
click at [477, 77] on link "uitwerkingen bekijken" at bounding box center [505, 74] width 125 height 20
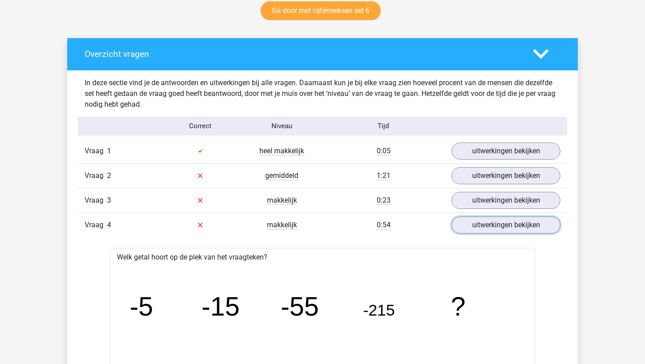
scroll to position [475, 0]
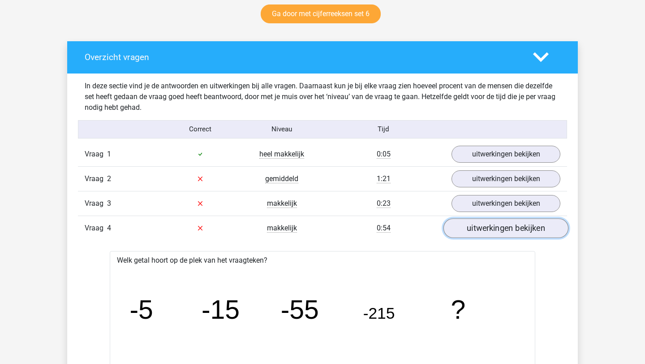
click at [511, 232] on link "uitwerkingen bekijken" at bounding box center [505, 228] width 125 height 20
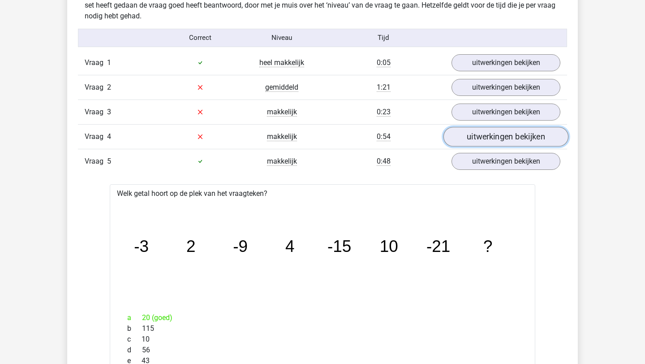
scroll to position [571, 0]
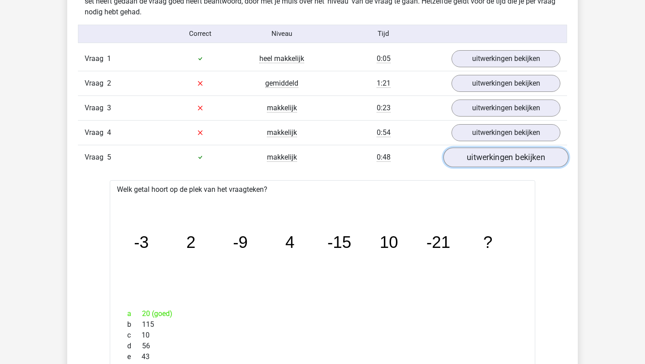
click at [468, 164] on link "uitwerkingen bekijken" at bounding box center [505, 157] width 125 height 20
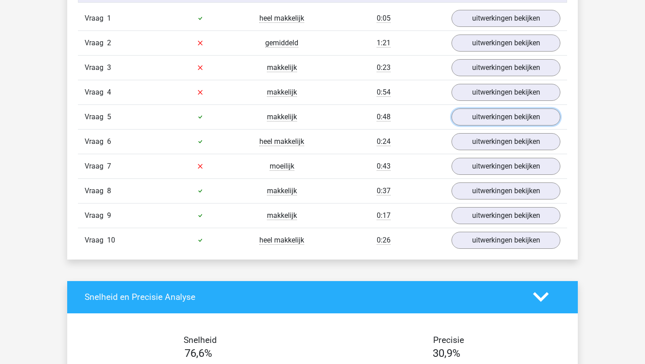
scroll to position [618, 0]
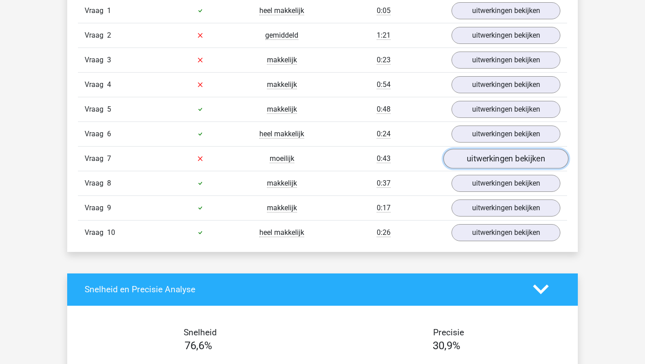
click at [472, 157] on link "uitwerkingen bekijken" at bounding box center [505, 159] width 125 height 20
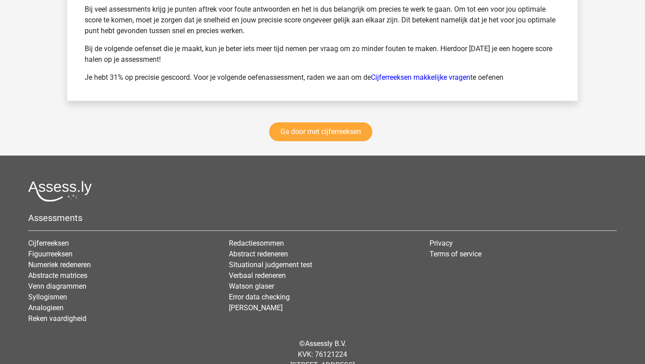
scroll to position [1810, 0]
click at [343, 129] on link "Ga door met cijferreeksen" at bounding box center [320, 131] width 103 height 19
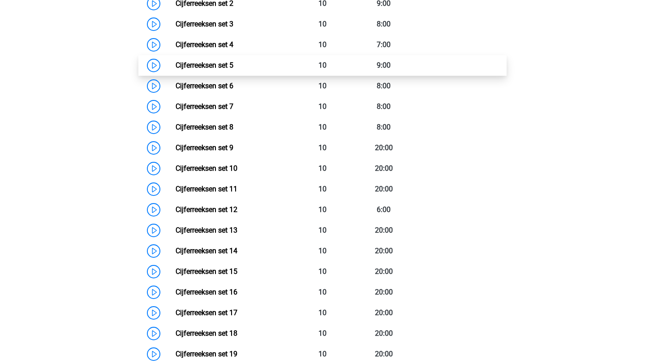
scroll to position [502, 0]
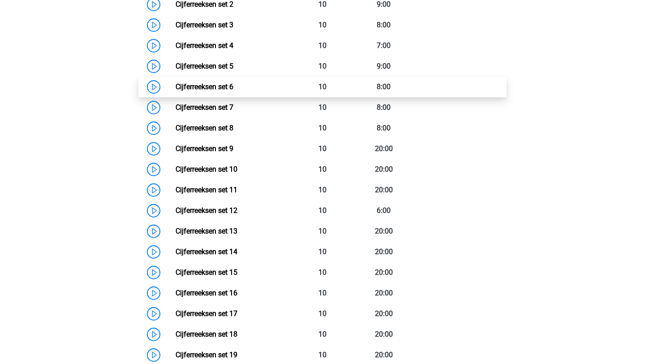
click at [176, 91] on link "Cijferreeksen set 6" at bounding box center [205, 86] width 58 height 9
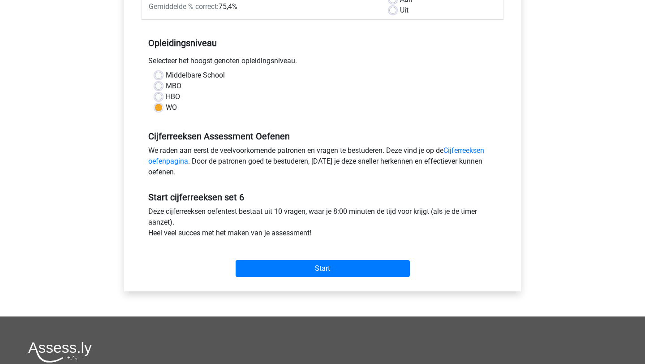
scroll to position [141, 0]
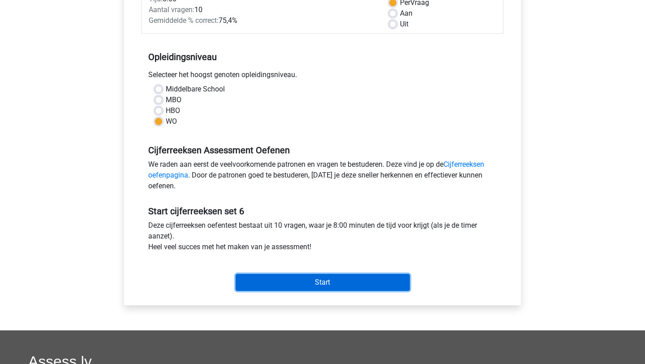
click at [311, 281] on input "Start" at bounding box center [323, 282] width 174 height 17
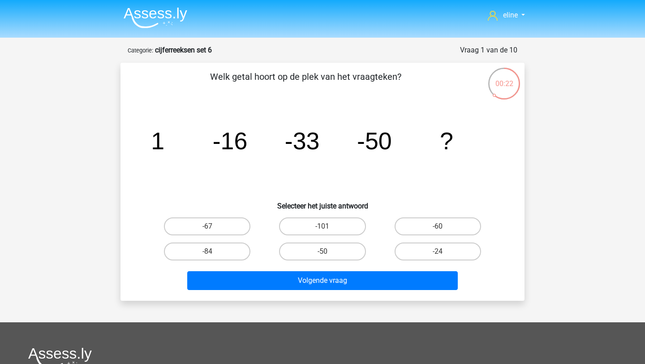
click at [201, 216] on div "-67" at bounding box center [207, 226] width 115 height 25
click at [210, 224] on label "-67" at bounding box center [207, 226] width 86 height 18
click at [210, 226] on input "-67" at bounding box center [210, 229] width 6 height 6
radio input "true"
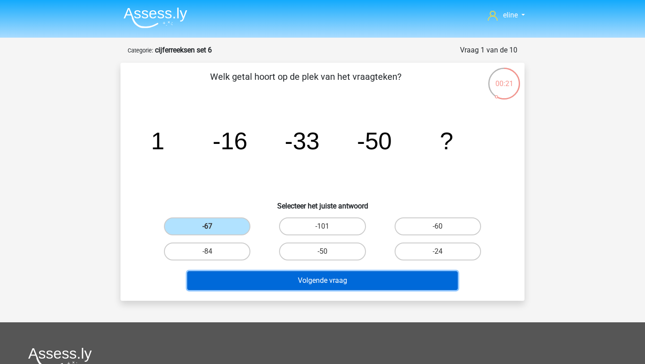
click at [239, 273] on button "Volgende vraag" at bounding box center [322, 280] width 271 height 19
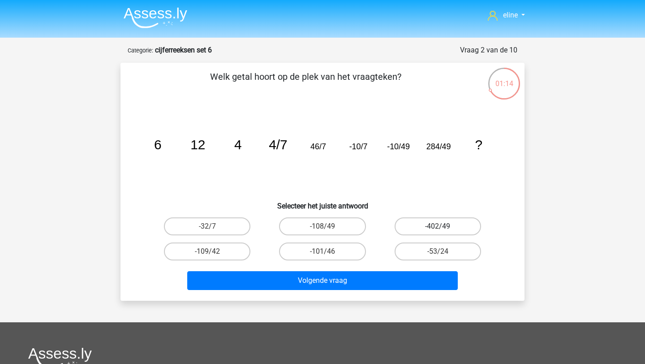
click at [419, 220] on label "-402/49" at bounding box center [438, 226] width 86 height 18
click at [438, 226] on input "-402/49" at bounding box center [441, 229] width 6 height 6
radio input "true"
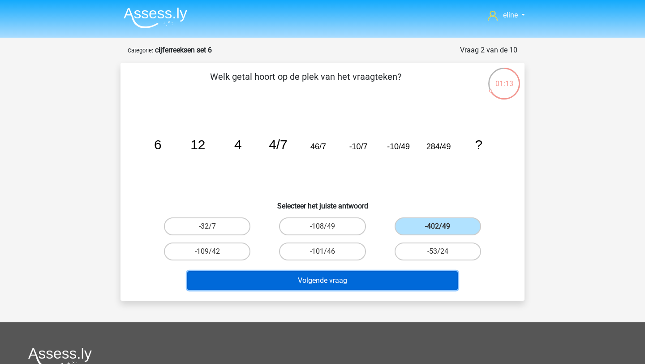
click at [388, 283] on button "Volgende vraag" at bounding box center [322, 280] width 271 height 19
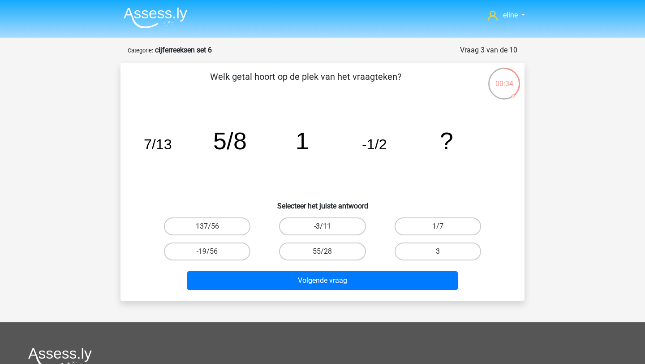
click at [313, 229] on label "-3/11" at bounding box center [322, 226] width 86 height 18
click at [322, 229] on input "-3/11" at bounding box center [325, 229] width 6 height 6
radio input "true"
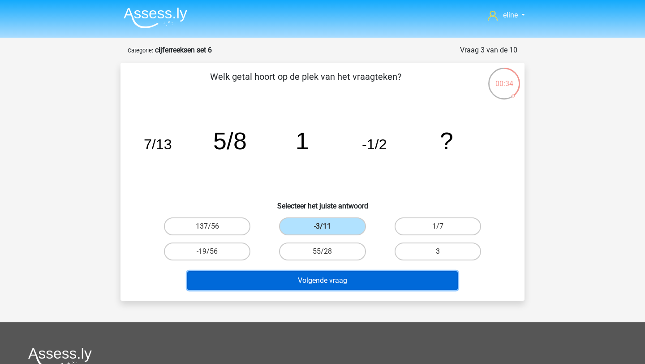
click at [312, 284] on button "Volgende vraag" at bounding box center [322, 280] width 271 height 19
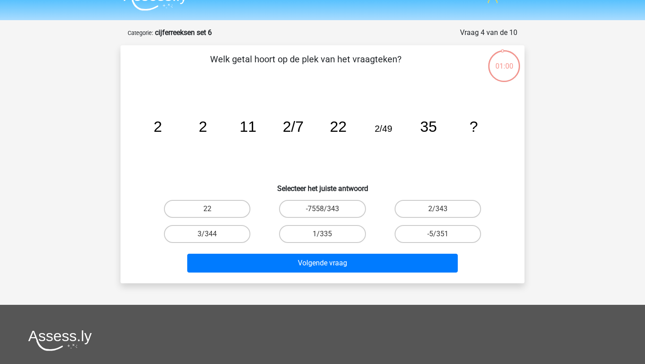
scroll to position [13, 0]
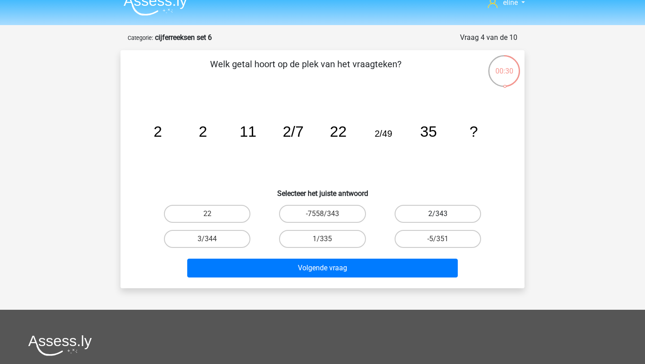
click at [409, 208] on label "2/343" at bounding box center [438, 214] width 86 height 18
click at [438, 214] on input "2/343" at bounding box center [441, 217] width 6 height 6
radio input "true"
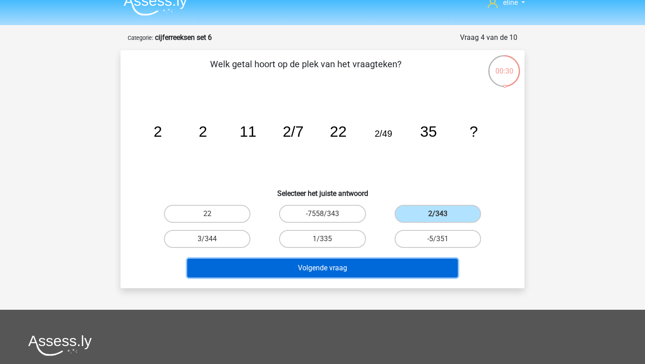
click at [364, 267] on button "Volgende vraag" at bounding box center [322, 267] width 271 height 19
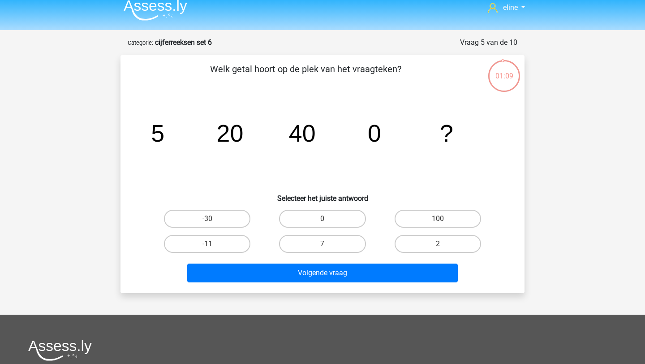
scroll to position [8, 0]
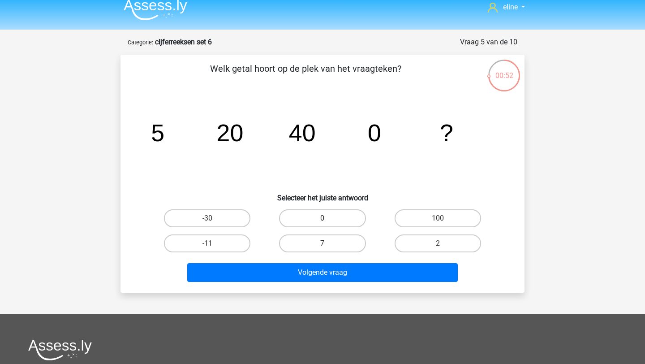
click at [331, 213] on label "0" at bounding box center [322, 218] width 86 height 18
click at [328, 218] on input "0" at bounding box center [325, 221] width 6 height 6
radio input "true"
click at [322, 282] on div "Volgende vraag" at bounding box center [323, 274] width 346 height 22
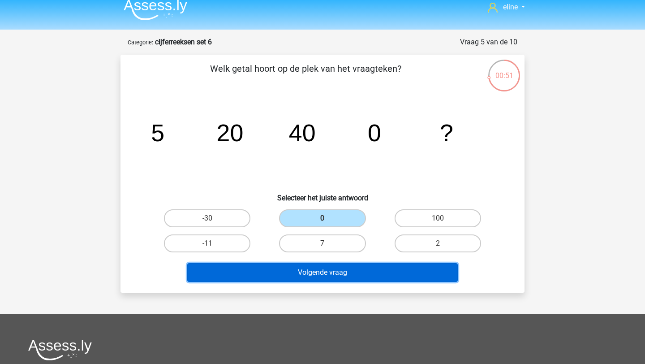
click at [316, 272] on button "Volgende vraag" at bounding box center [322, 272] width 271 height 19
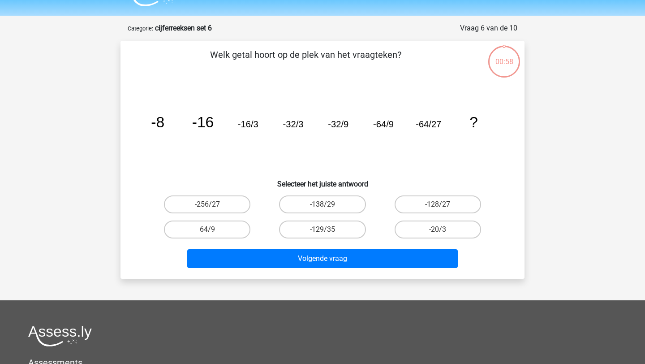
scroll to position [0, 0]
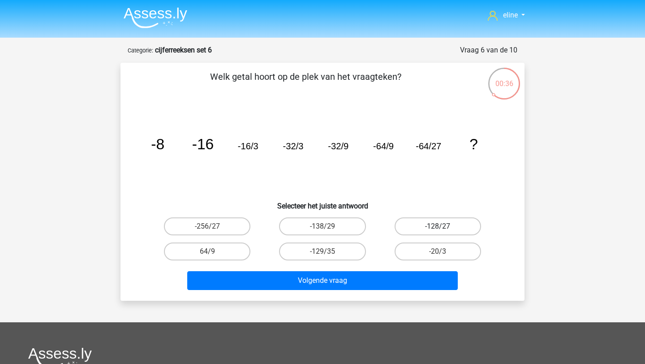
click at [420, 228] on label "-128/27" at bounding box center [438, 226] width 86 height 18
click at [438, 228] on input "-128/27" at bounding box center [441, 229] width 6 height 6
radio input "true"
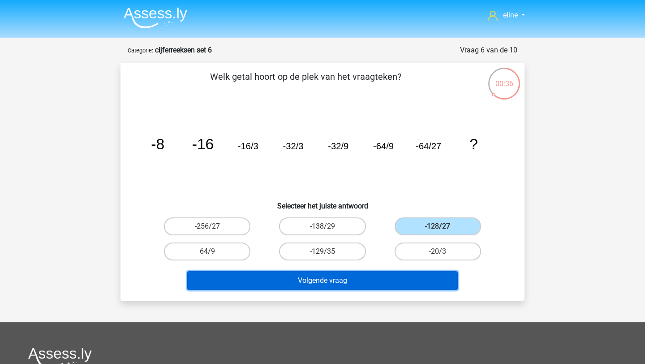
click at [391, 279] on button "Volgende vraag" at bounding box center [322, 280] width 271 height 19
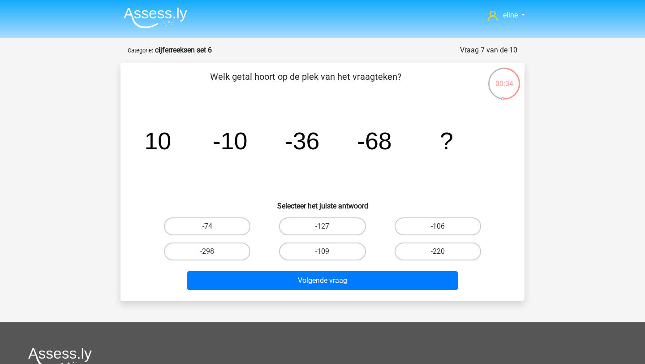
click at [406, 228] on label "-106" at bounding box center [438, 226] width 86 height 18
click at [438, 228] on input "-106" at bounding box center [441, 229] width 6 height 6
radio input "true"
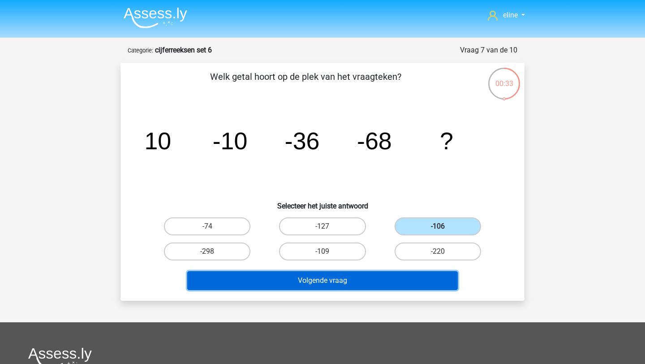
click at [385, 288] on button "Volgende vraag" at bounding box center [322, 280] width 271 height 19
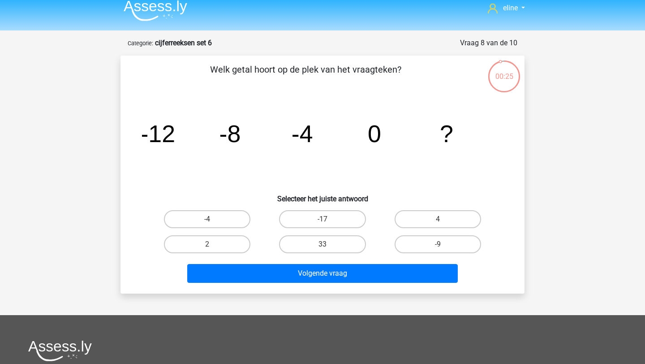
scroll to position [8, 0]
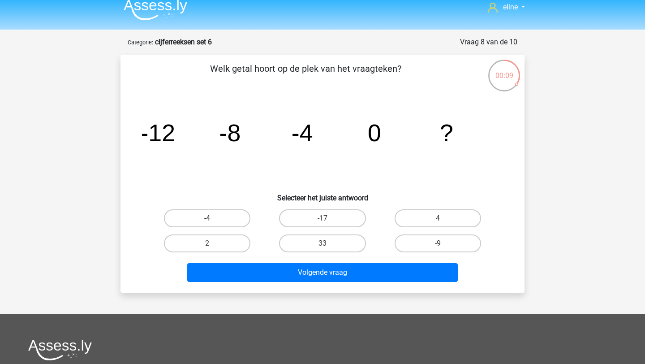
click at [214, 215] on label "-4" at bounding box center [207, 218] width 86 height 18
click at [213, 218] on input "-4" at bounding box center [210, 221] width 6 height 6
radio input "true"
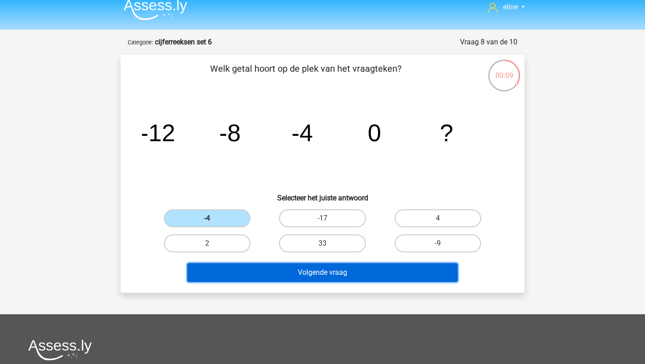
click at [267, 263] on button "Volgende vraag" at bounding box center [322, 272] width 271 height 19
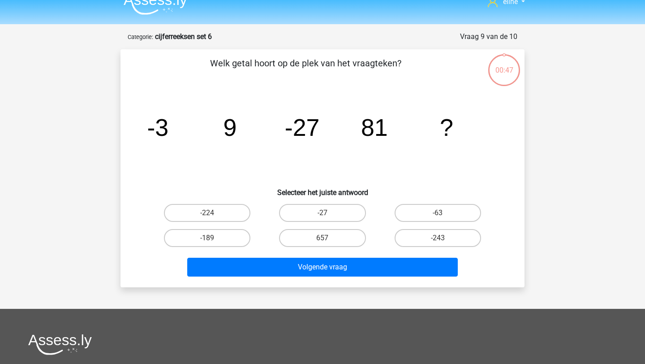
scroll to position [0, 0]
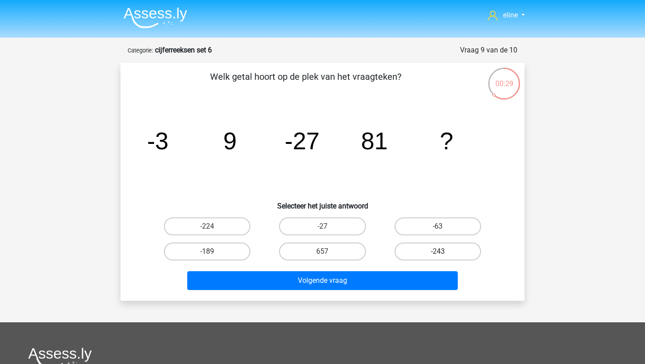
click at [444, 246] on label "-243" at bounding box center [438, 251] width 86 height 18
click at [443, 251] on input "-243" at bounding box center [441, 254] width 6 height 6
radio input "true"
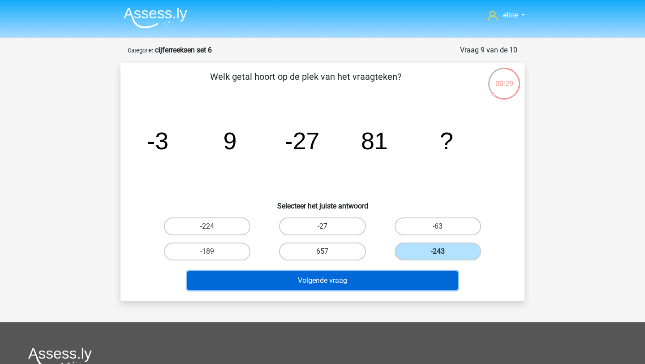
click at [441, 279] on button "Volgende vraag" at bounding box center [322, 280] width 271 height 19
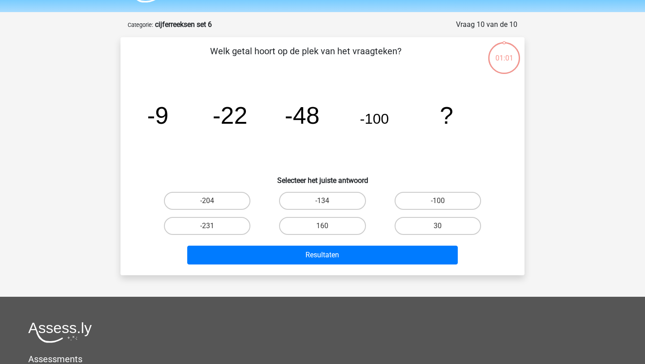
scroll to position [19, 0]
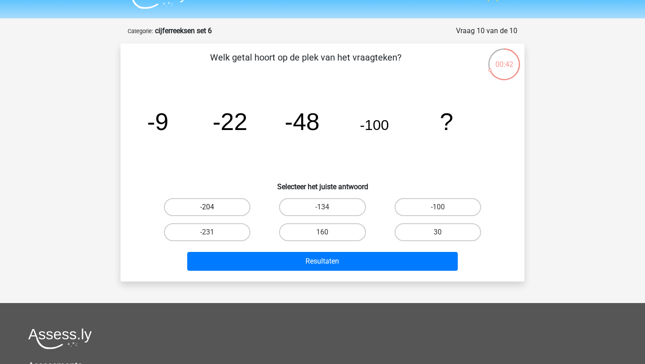
click at [207, 203] on label "-204" at bounding box center [207, 207] width 86 height 18
click at [207, 207] on input "-204" at bounding box center [210, 210] width 6 height 6
radio input "true"
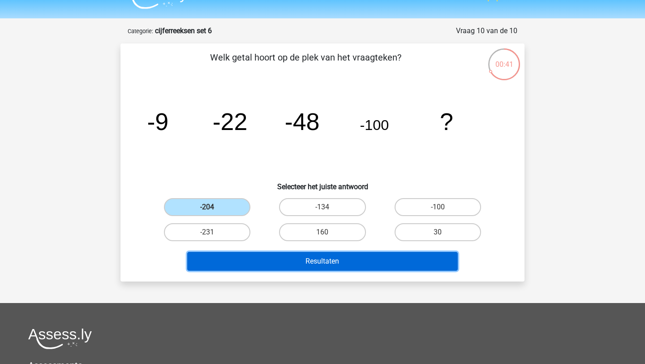
click at [247, 261] on button "Resultaten" at bounding box center [322, 261] width 271 height 19
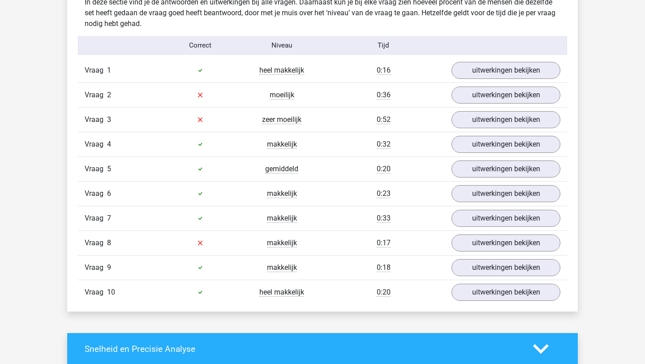
scroll to position [557, 0]
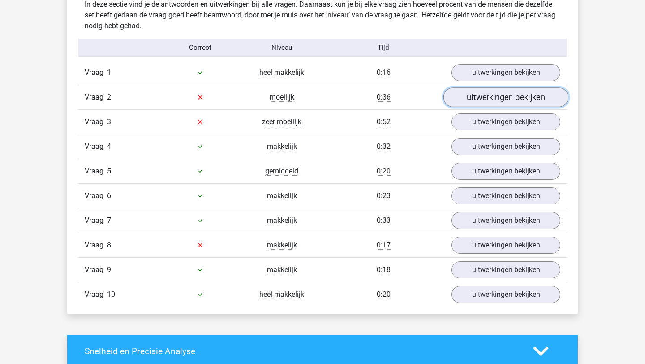
click at [483, 93] on link "uitwerkingen bekijken" at bounding box center [505, 97] width 125 height 20
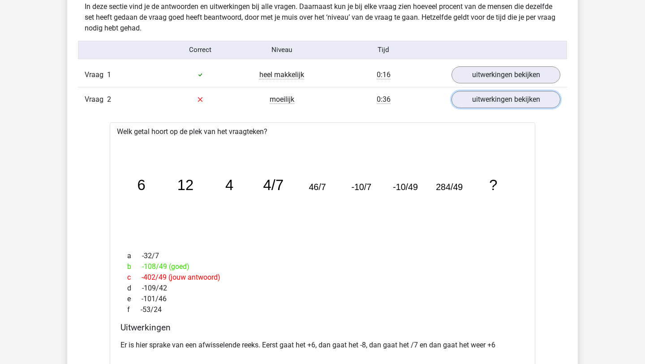
scroll to position [546, 0]
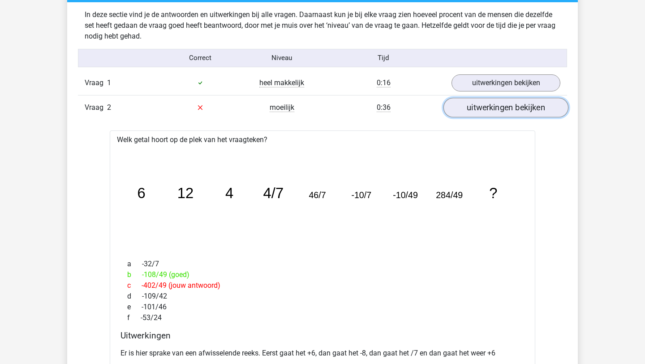
click at [507, 111] on link "uitwerkingen bekijken" at bounding box center [505, 108] width 125 height 20
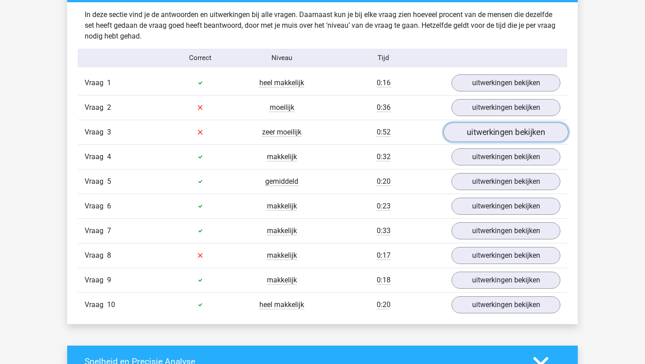
click at [474, 135] on link "uitwerkingen bekijken" at bounding box center [505, 132] width 125 height 20
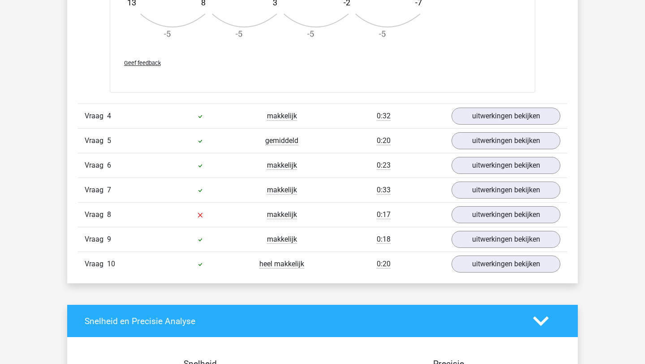
scroll to position [1129, 0]
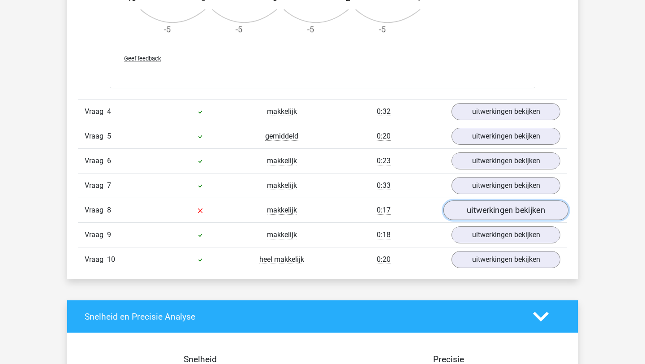
click at [481, 215] on link "uitwerkingen bekijken" at bounding box center [505, 210] width 125 height 20
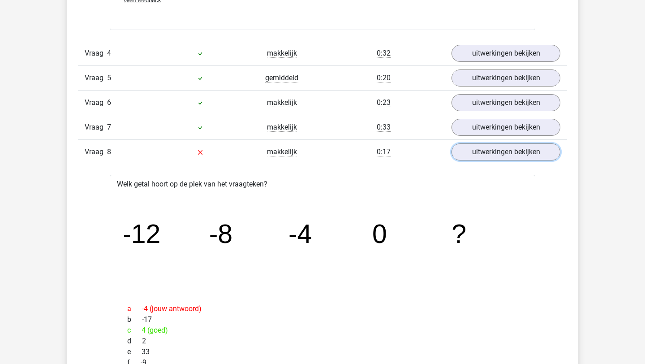
scroll to position [1185, 0]
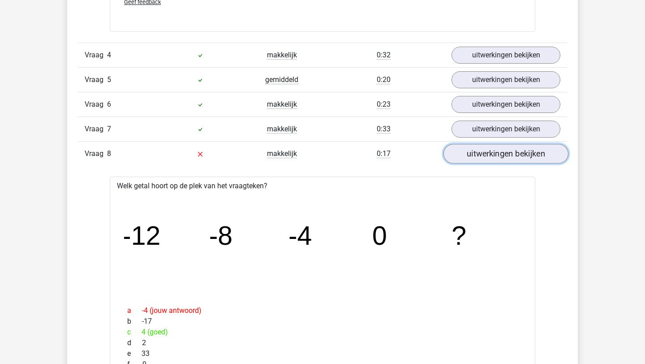
click at [473, 154] on link "uitwerkingen bekijken" at bounding box center [505, 154] width 125 height 20
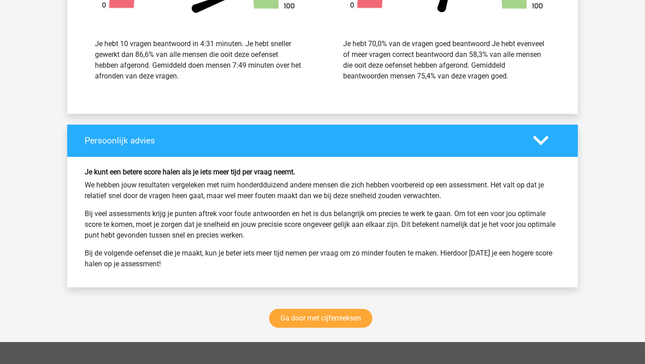
scroll to position [1658, 0]
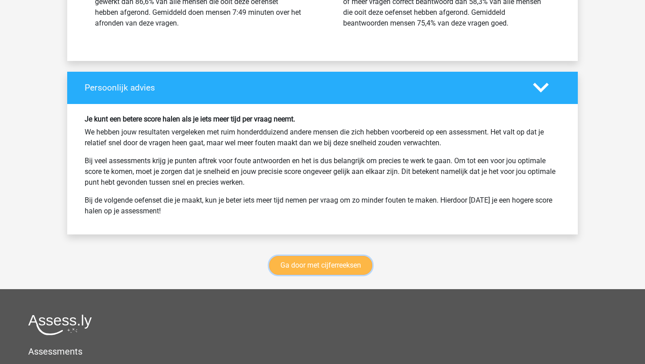
click at [342, 269] on link "Ga door met cijferreeksen" at bounding box center [320, 265] width 103 height 19
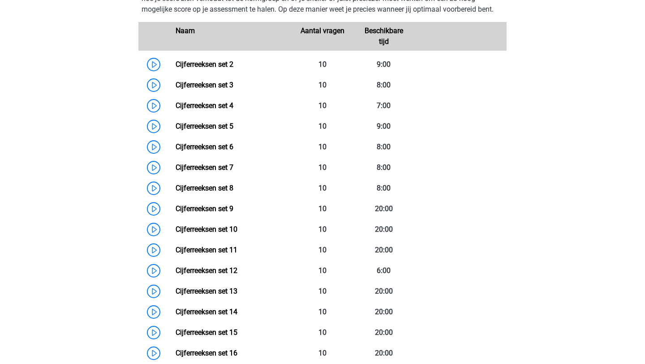
scroll to position [427, 0]
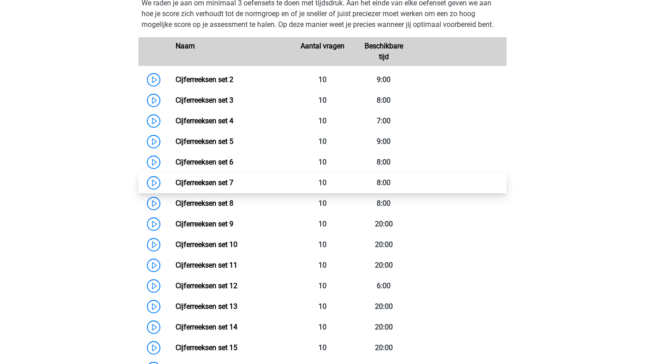
click at [176, 187] on link "Cijferreeksen set 7" at bounding box center [205, 182] width 58 height 9
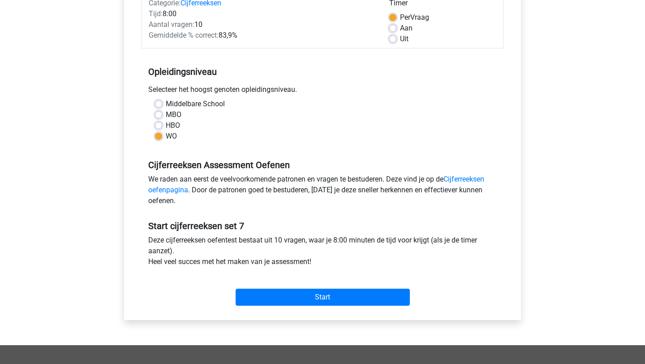
scroll to position [127, 0]
click at [259, 307] on div "Start" at bounding box center [323, 289] width 362 height 39
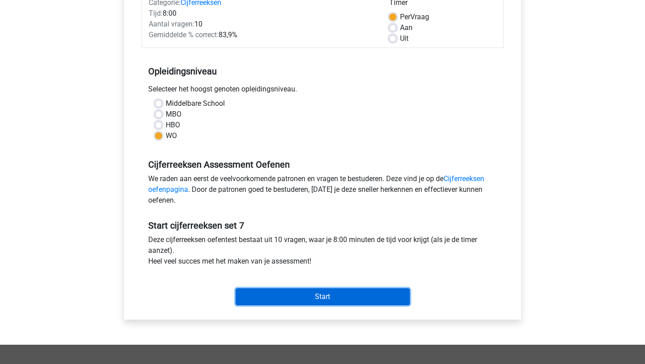
click at [342, 294] on input "Start" at bounding box center [323, 296] width 174 height 17
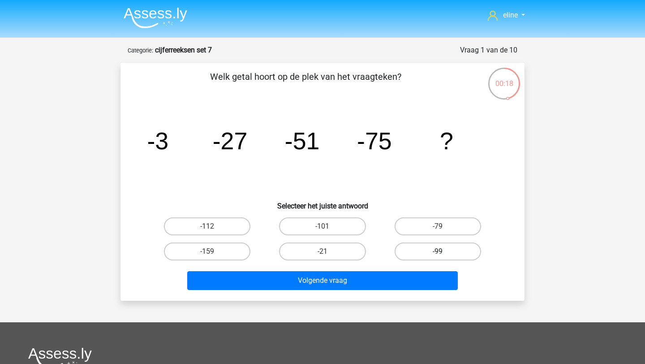
click at [426, 253] on label "-99" at bounding box center [438, 251] width 86 height 18
click at [438, 253] on input "-99" at bounding box center [441, 254] width 6 height 6
radio input "true"
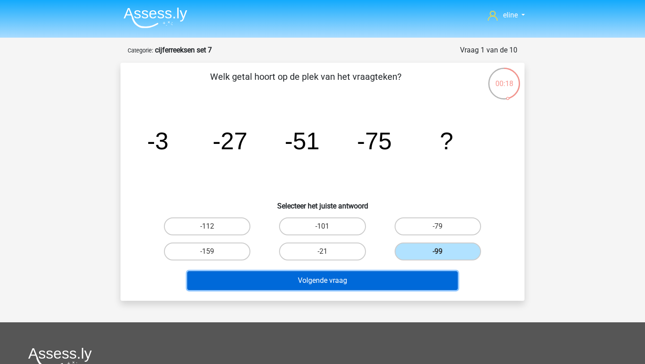
click at [384, 279] on button "Volgende vraag" at bounding box center [322, 280] width 271 height 19
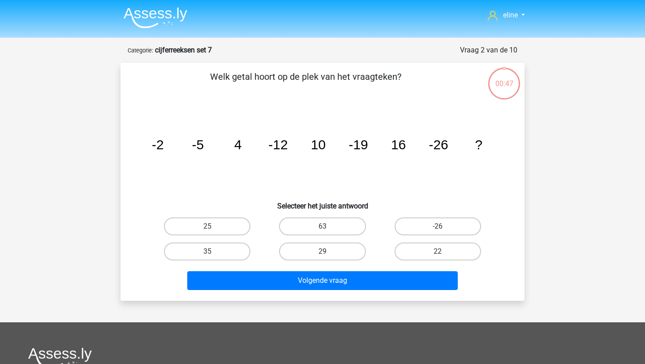
scroll to position [45, 0]
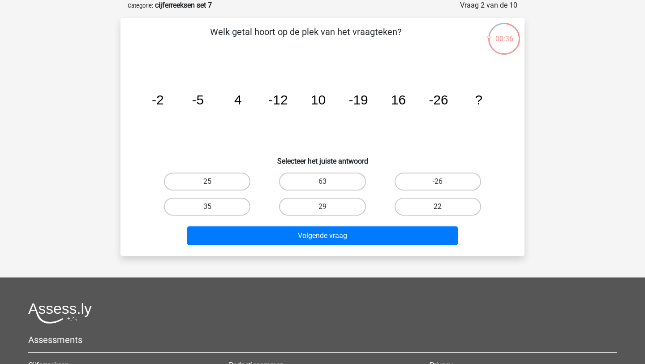
click at [415, 209] on label "22" at bounding box center [438, 207] width 86 height 18
click at [438, 209] on input "22" at bounding box center [441, 209] width 6 height 6
radio input "true"
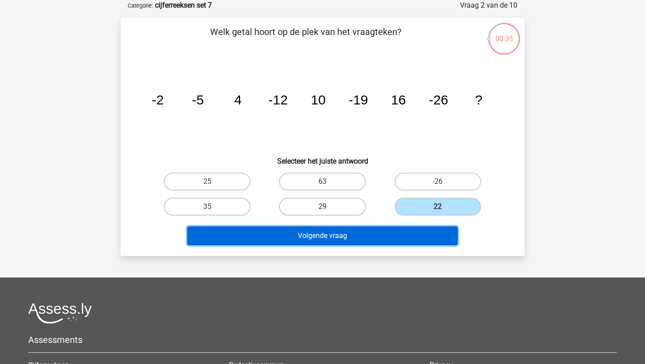
click at [363, 242] on button "Volgende vraag" at bounding box center [322, 235] width 271 height 19
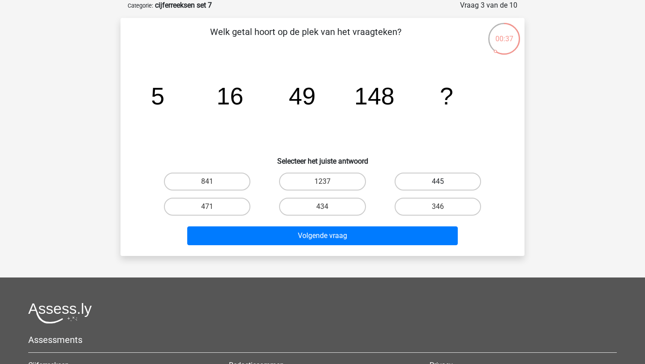
click at [435, 181] on label "445" at bounding box center [438, 181] width 86 height 18
click at [438, 181] on input "445" at bounding box center [441, 184] width 6 height 6
radio input "true"
click at [381, 224] on div "Volgende vraag" at bounding box center [322, 234] width 375 height 30
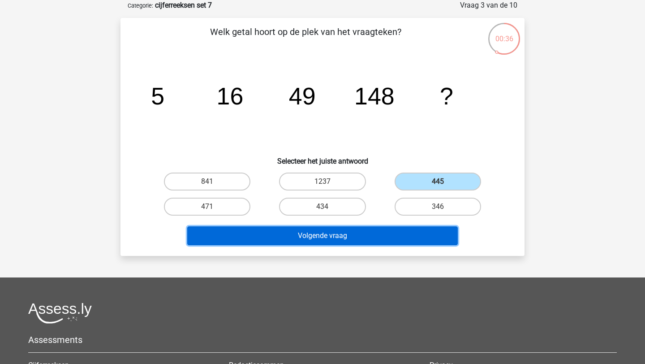
click at [381, 240] on button "Volgende vraag" at bounding box center [322, 235] width 271 height 19
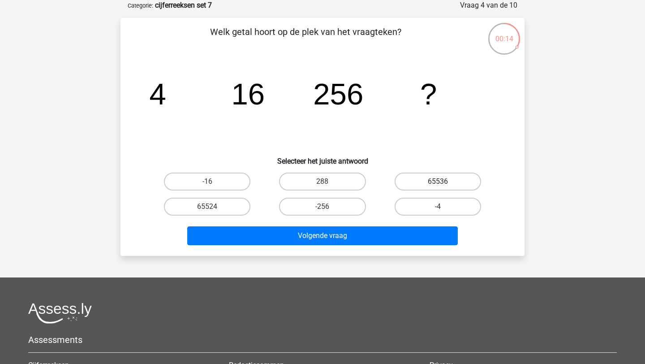
click at [423, 179] on label "65536" at bounding box center [438, 181] width 86 height 18
click at [438, 181] on input "65536" at bounding box center [441, 184] width 6 height 6
radio input "true"
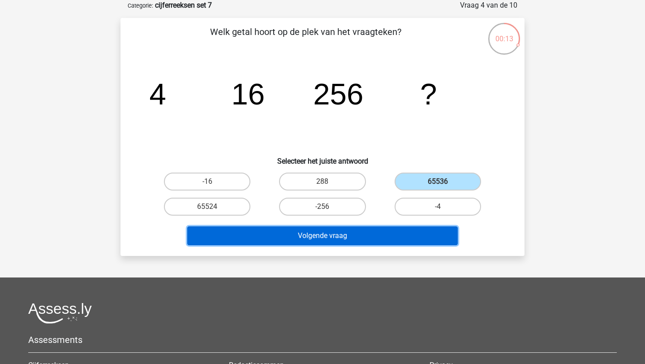
click at [397, 229] on button "Volgende vraag" at bounding box center [322, 235] width 271 height 19
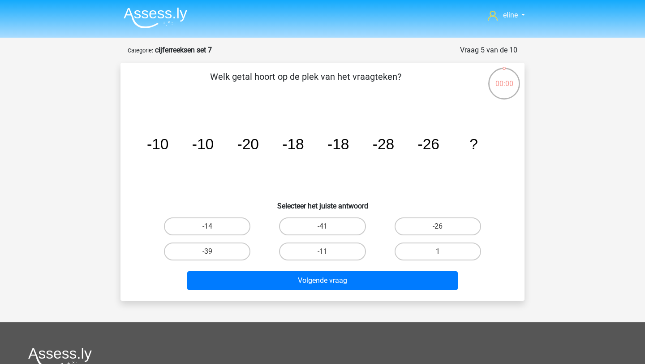
scroll to position [45, 0]
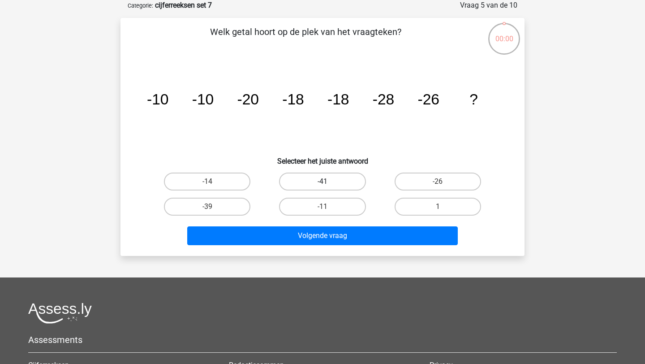
click at [322, 183] on label "-41" at bounding box center [322, 181] width 86 height 18
click at [322, 183] on input "-41" at bounding box center [325, 184] width 6 height 6
radio input "true"
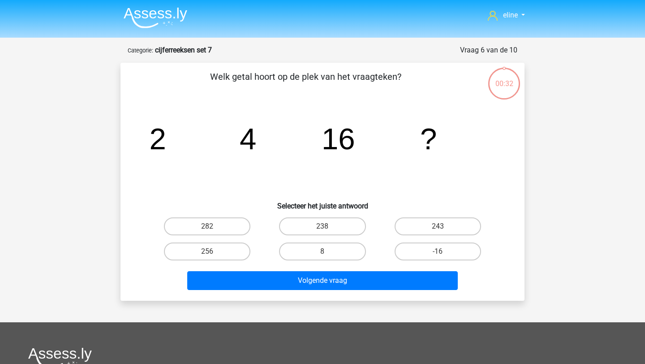
click at [321, 241] on div "8" at bounding box center [322, 251] width 115 height 25
click at [229, 256] on label "256" at bounding box center [207, 251] width 86 height 18
click at [213, 256] on input "256" at bounding box center [210, 254] width 6 height 6
radio input "true"
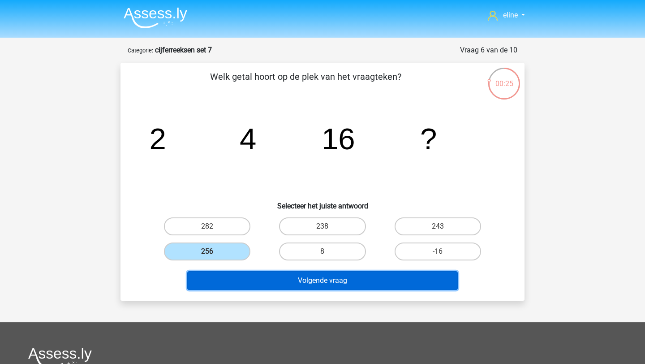
click at [248, 276] on button "Volgende vraag" at bounding box center [322, 280] width 271 height 19
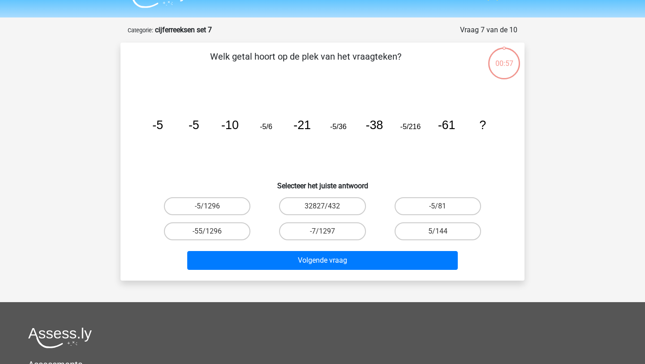
scroll to position [14, 0]
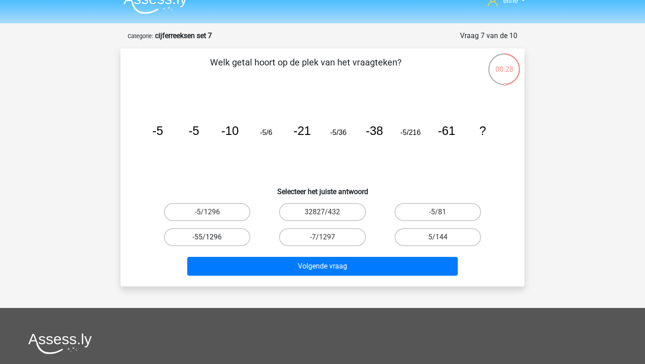
click at [190, 235] on label "-55/1296" at bounding box center [207, 237] width 86 height 18
click at [207, 237] on input "-55/1296" at bounding box center [210, 240] width 6 height 6
radio input "true"
click at [221, 210] on label "-5/1296" at bounding box center [207, 212] width 86 height 18
click at [213, 212] on input "-5/1296" at bounding box center [210, 215] width 6 height 6
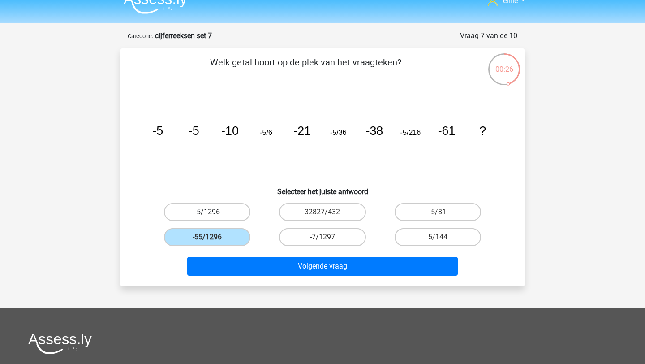
radio input "true"
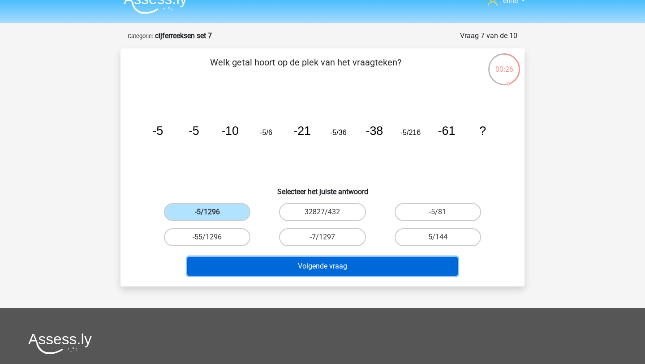
click at [226, 260] on button "Volgende vraag" at bounding box center [322, 266] width 271 height 19
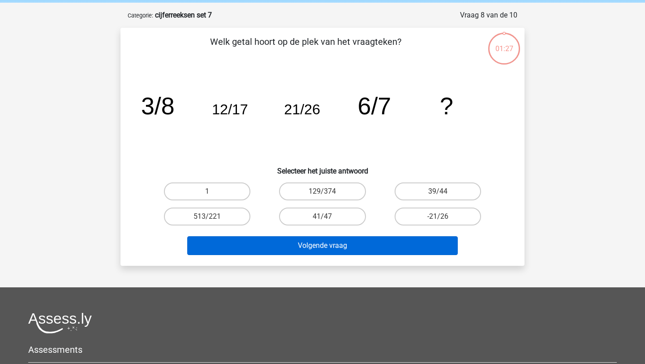
scroll to position [45, 0]
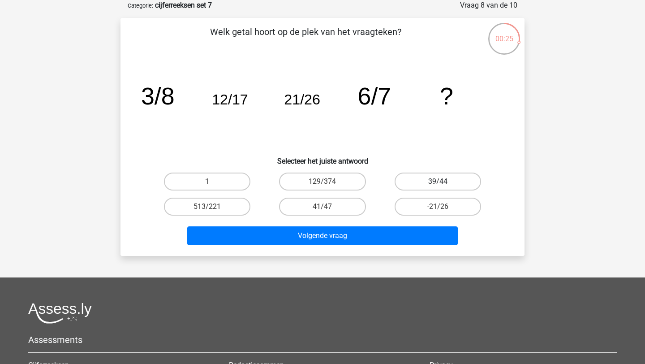
click at [424, 181] on label "39/44" at bounding box center [438, 181] width 86 height 18
click at [438, 181] on input "39/44" at bounding box center [441, 184] width 6 height 6
radio input "true"
click at [404, 253] on div "Welk getal hoort op de plek van het vraagteken? image/svg+xml 3/8 12/17 21/26 6…" at bounding box center [322, 137] width 404 height 238
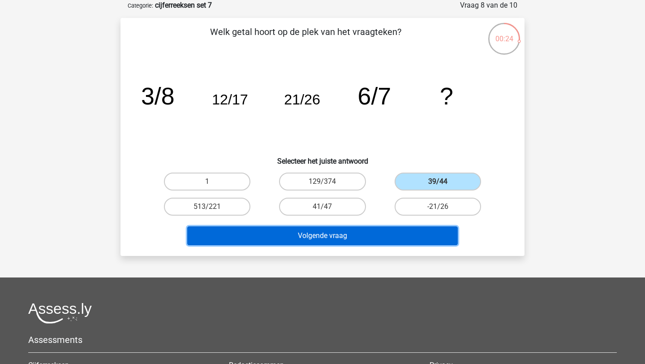
click at [394, 236] on button "Volgende vraag" at bounding box center [322, 235] width 271 height 19
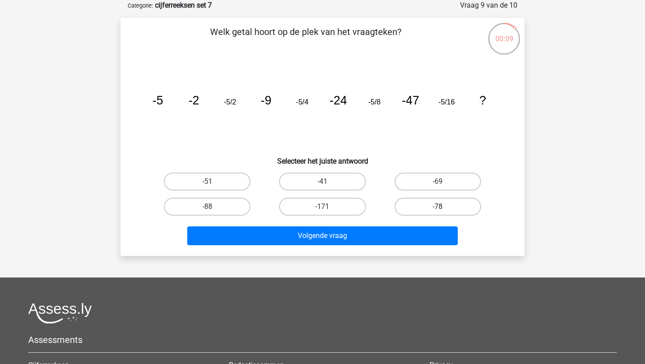
click at [428, 199] on label "-78" at bounding box center [438, 207] width 86 height 18
click at [438, 206] on input "-78" at bounding box center [441, 209] width 6 height 6
radio input "true"
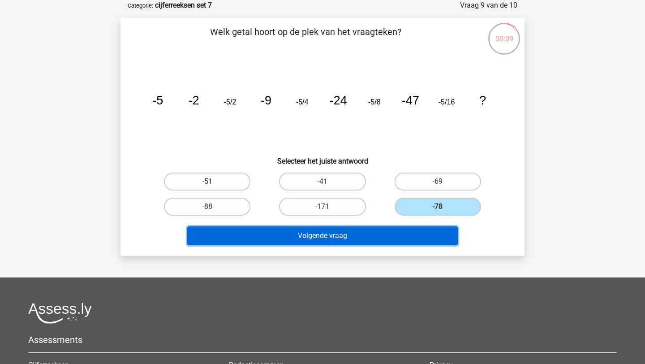
click at [425, 237] on button "Volgende vraag" at bounding box center [322, 235] width 271 height 19
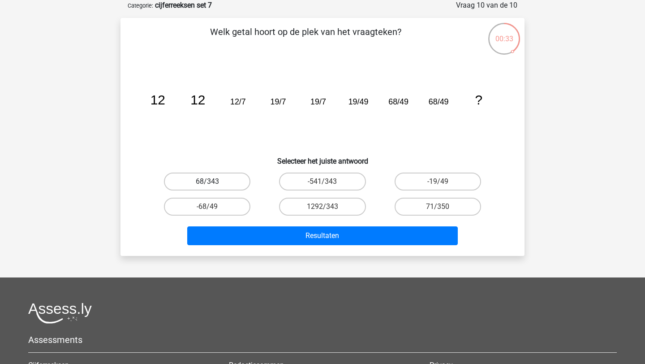
click at [226, 183] on label "68/343" at bounding box center [207, 181] width 86 height 18
click at [213, 183] on input "68/343" at bounding box center [210, 184] width 6 height 6
radio input "true"
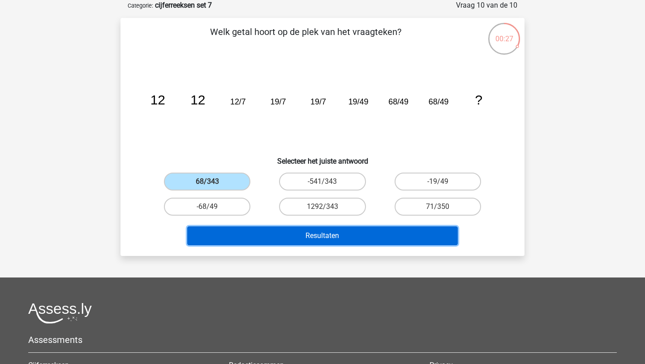
click at [292, 228] on button "Resultaten" at bounding box center [322, 235] width 271 height 19
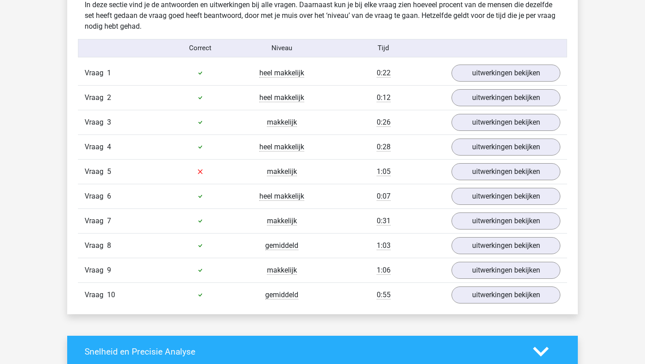
scroll to position [556, 0]
click at [507, 162] on div "Vraag 5 makkelijk 1:05 uitwerkingen bekijken" at bounding box center [322, 171] width 489 height 25
click at [486, 171] on link "uitwerkingen bekijken" at bounding box center [505, 172] width 125 height 20
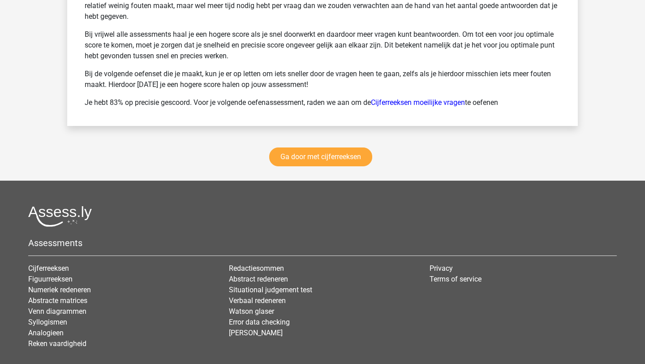
scroll to position [1659, 0]
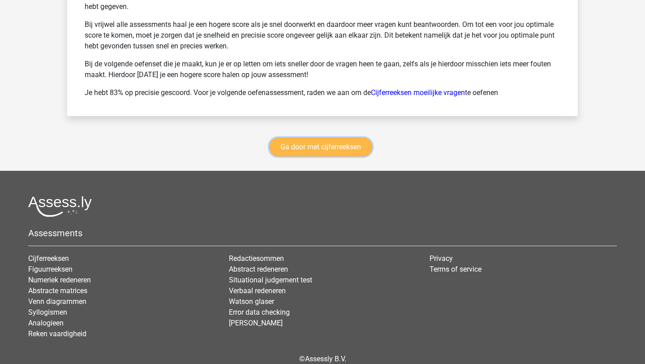
click at [310, 146] on link "Ga door met cijferreeksen" at bounding box center [320, 146] width 103 height 19
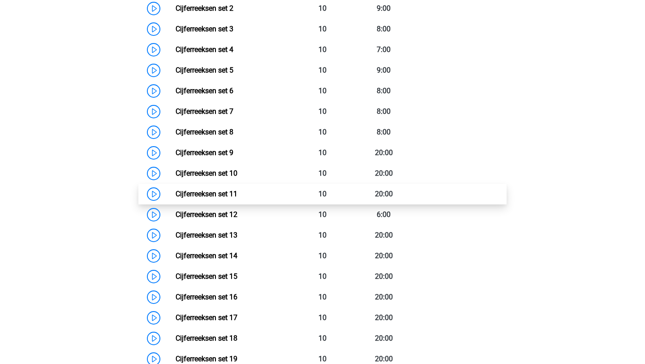
scroll to position [494, 0]
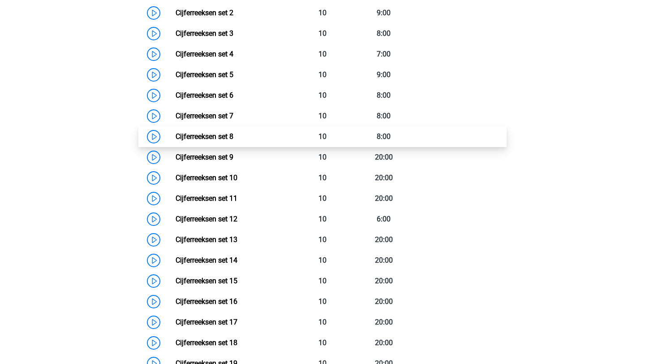
click at [176, 141] on link "Cijferreeksen set 8" at bounding box center [205, 136] width 58 height 9
